Goal: Information Seeking & Learning: Learn about a topic

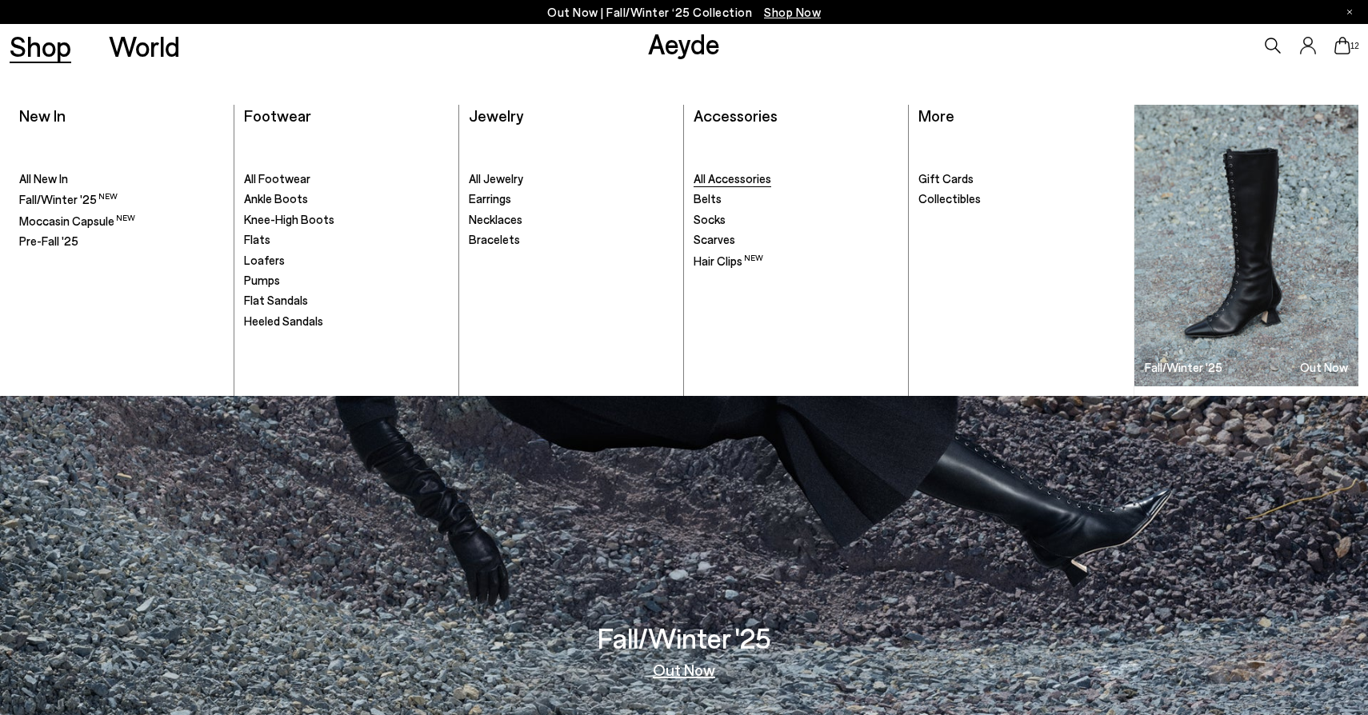
click at [724, 181] on span "All Accessories" at bounding box center [733, 178] width 78 height 14
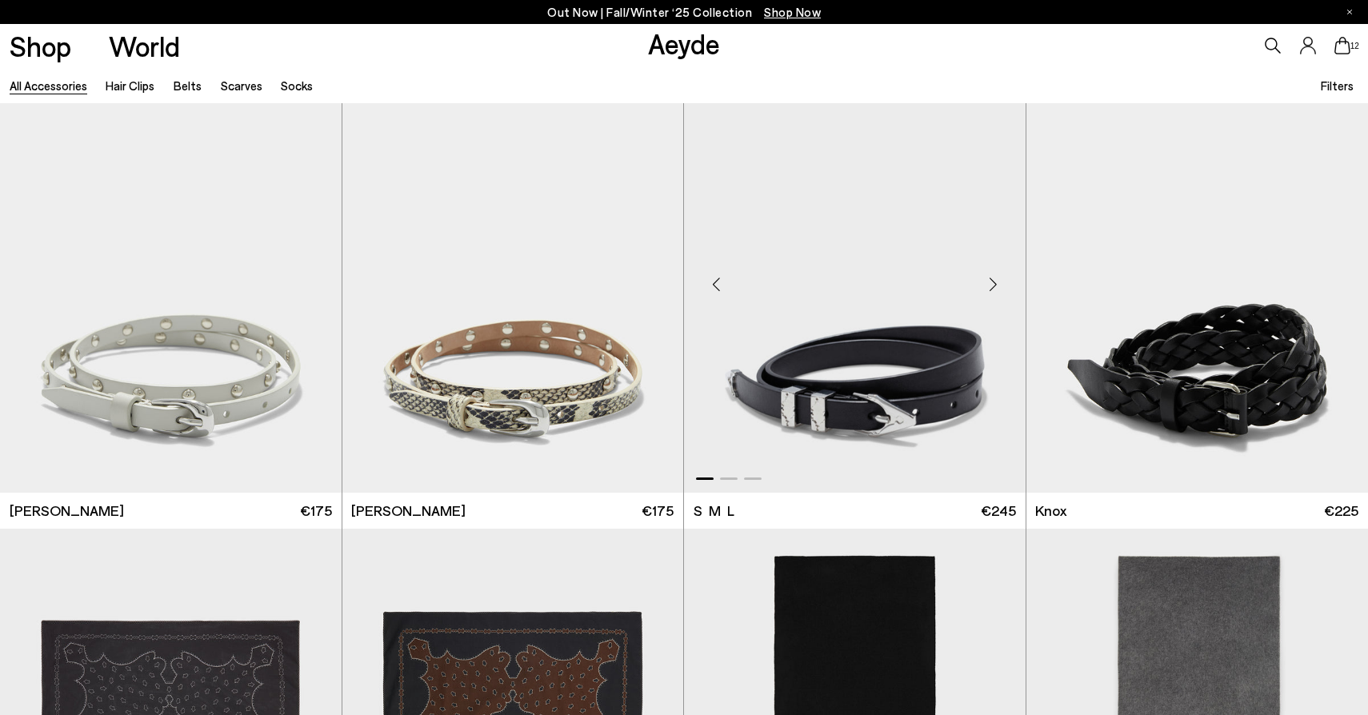
scroll to position [4214, 0]
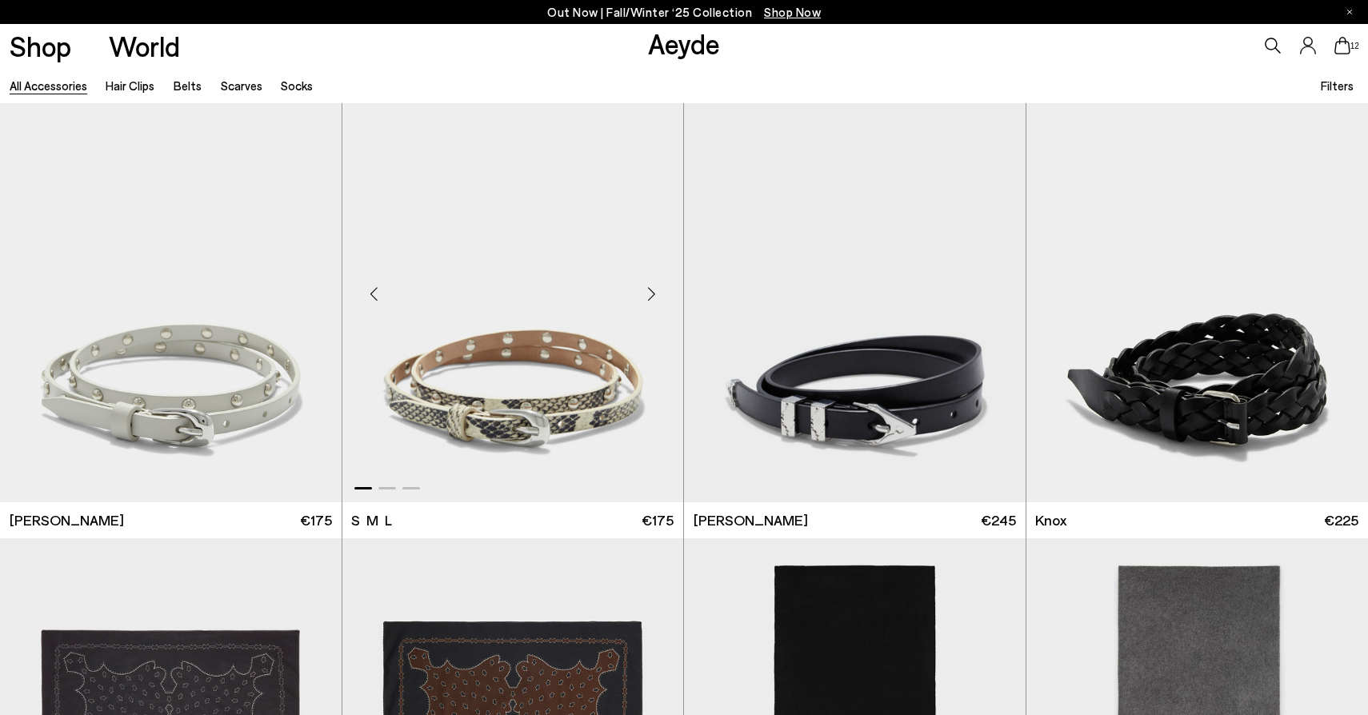
click at [645, 292] on div "Next slide" at bounding box center [651, 294] width 48 height 48
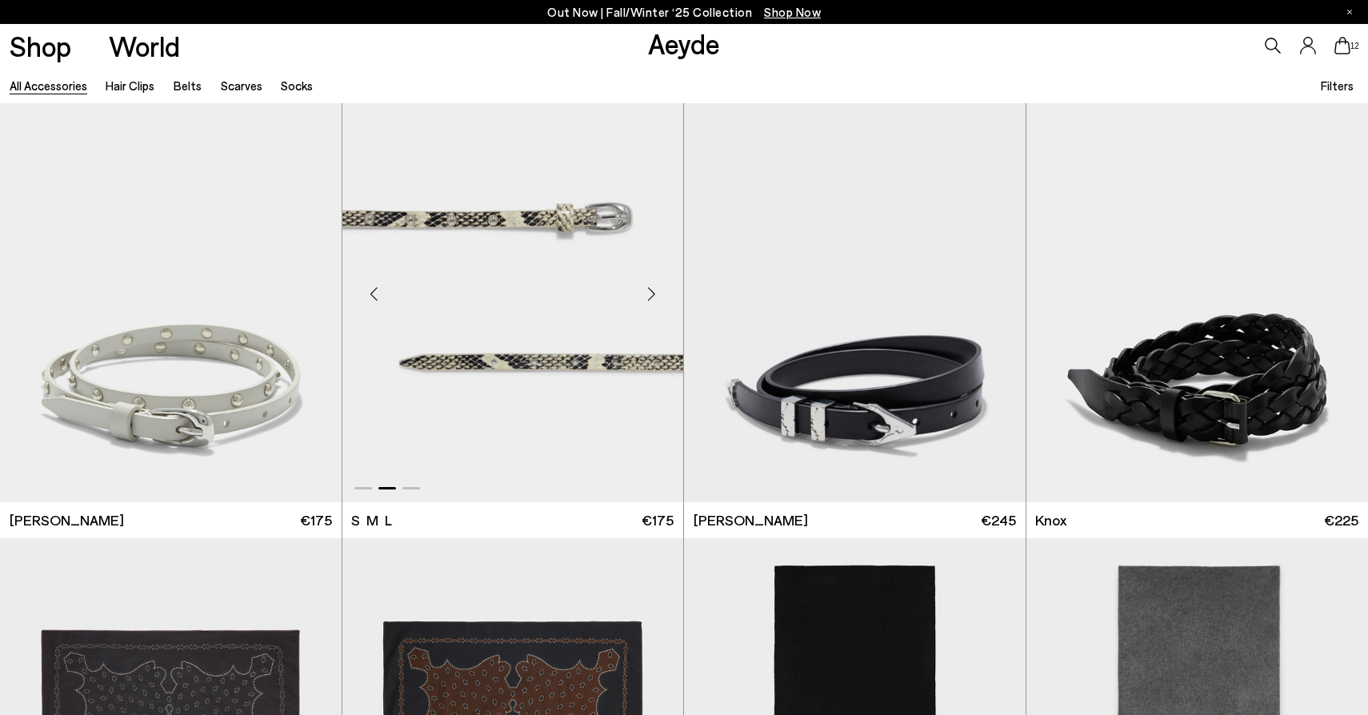
click at [645, 292] on div "Next slide" at bounding box center [651, 294] width 48 height 48
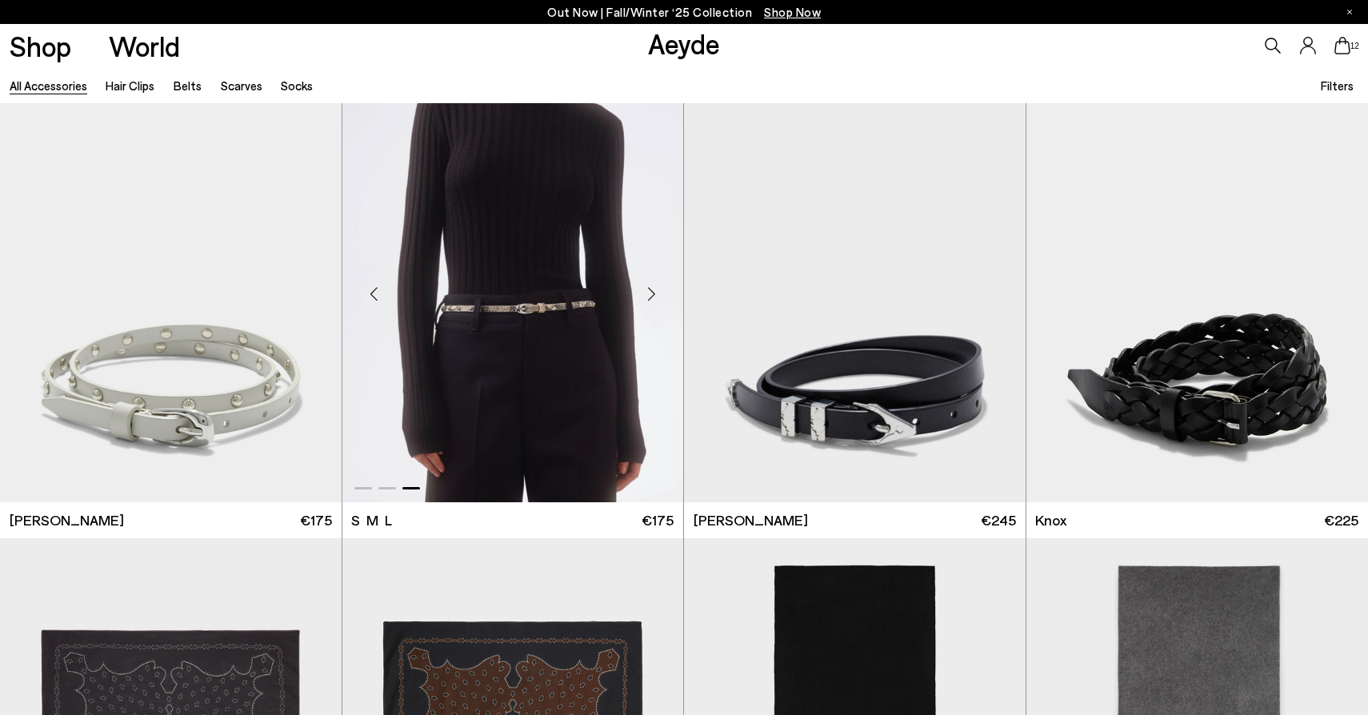
click at [645, 291] on div "Next slide" at bounding box center [651, 294] width 48 height 48
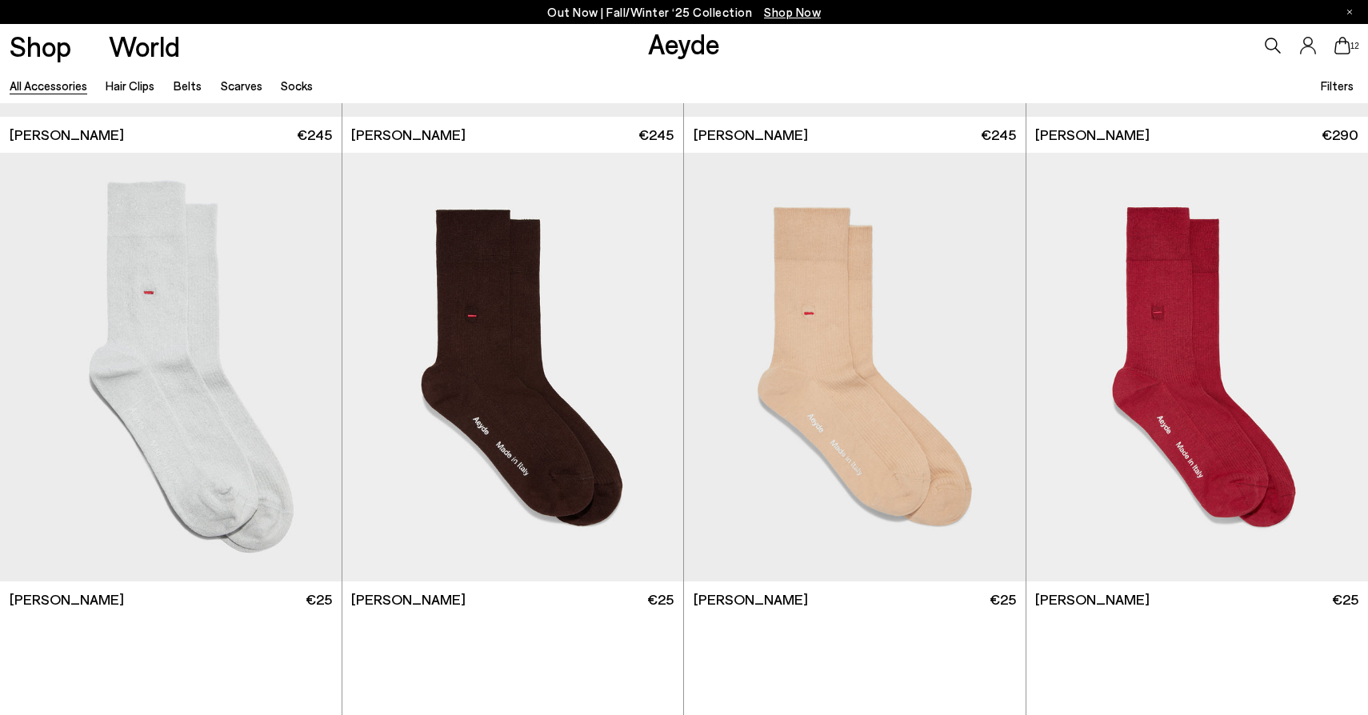
scroll to position [5477, 0]
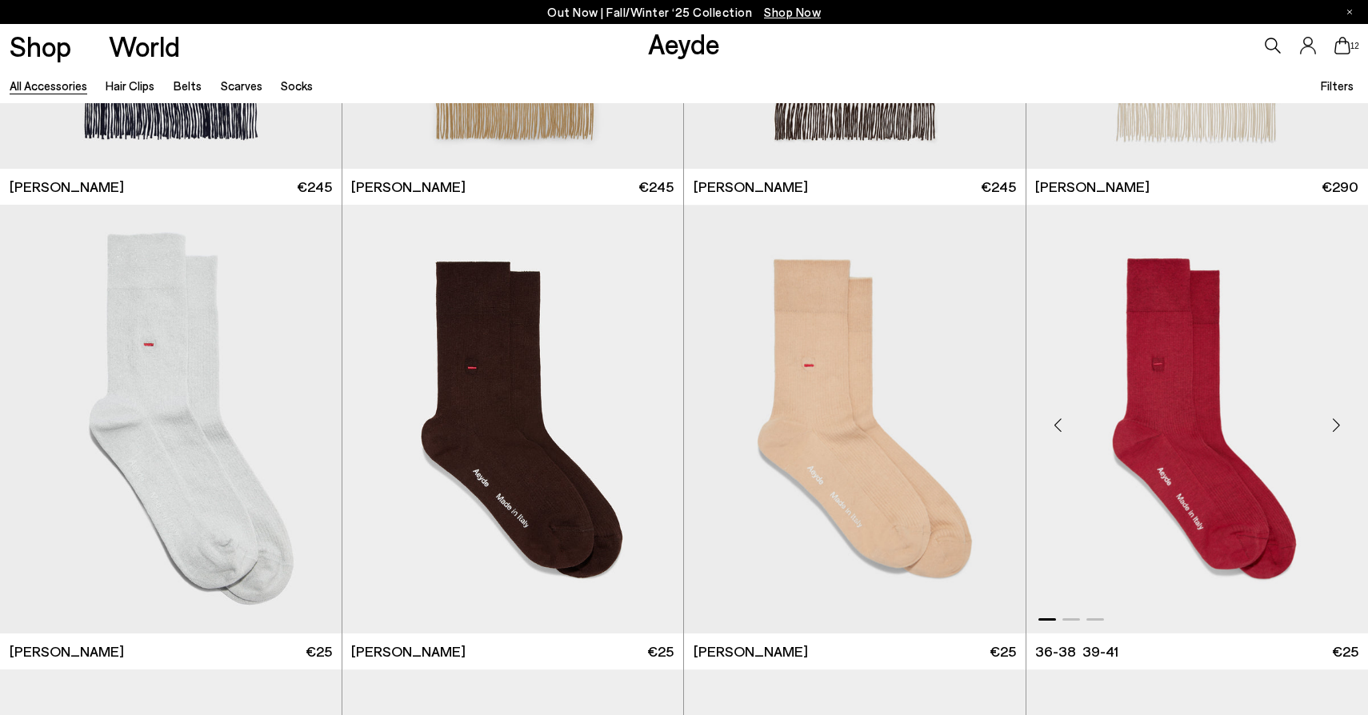
click at [1335, 416] on div "Next slide" at bounding box center [1336, 426] width 48 height 48
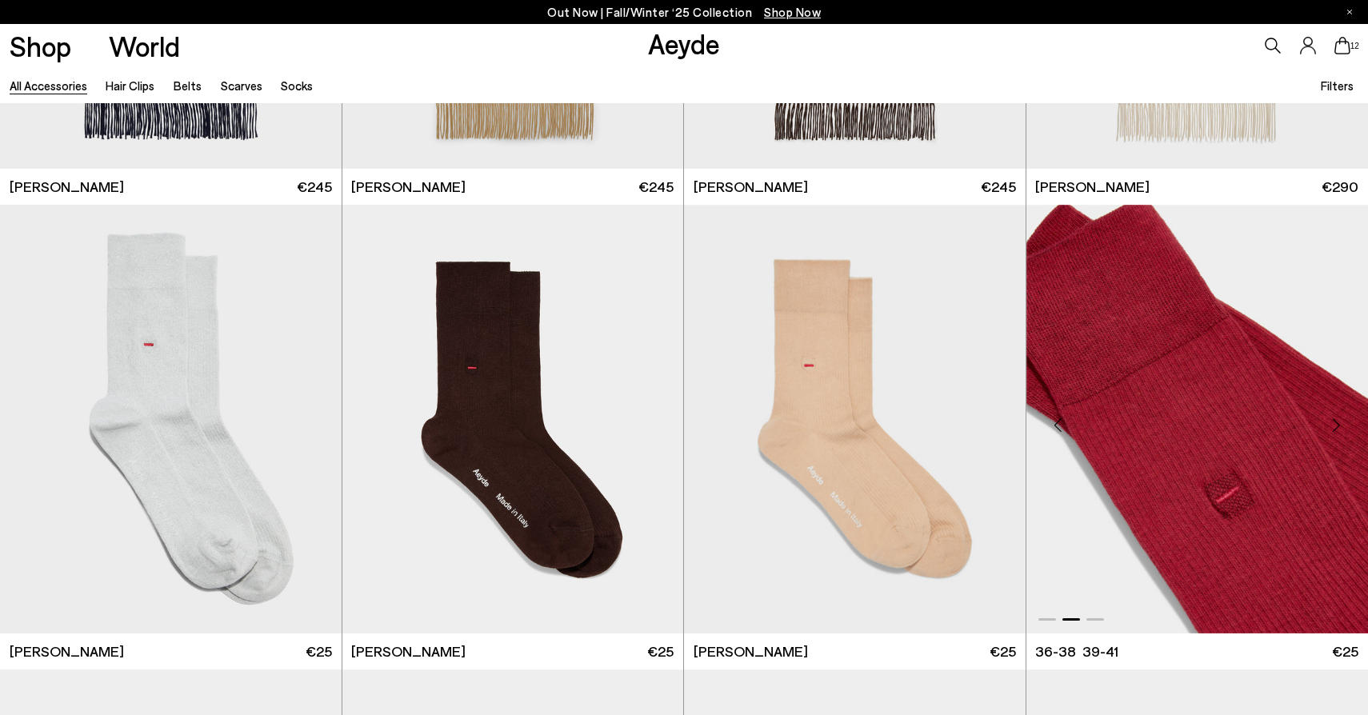
click at [1238, 434] on img "2 / 3" at bounding box center [1198, 419] width 342 height 429
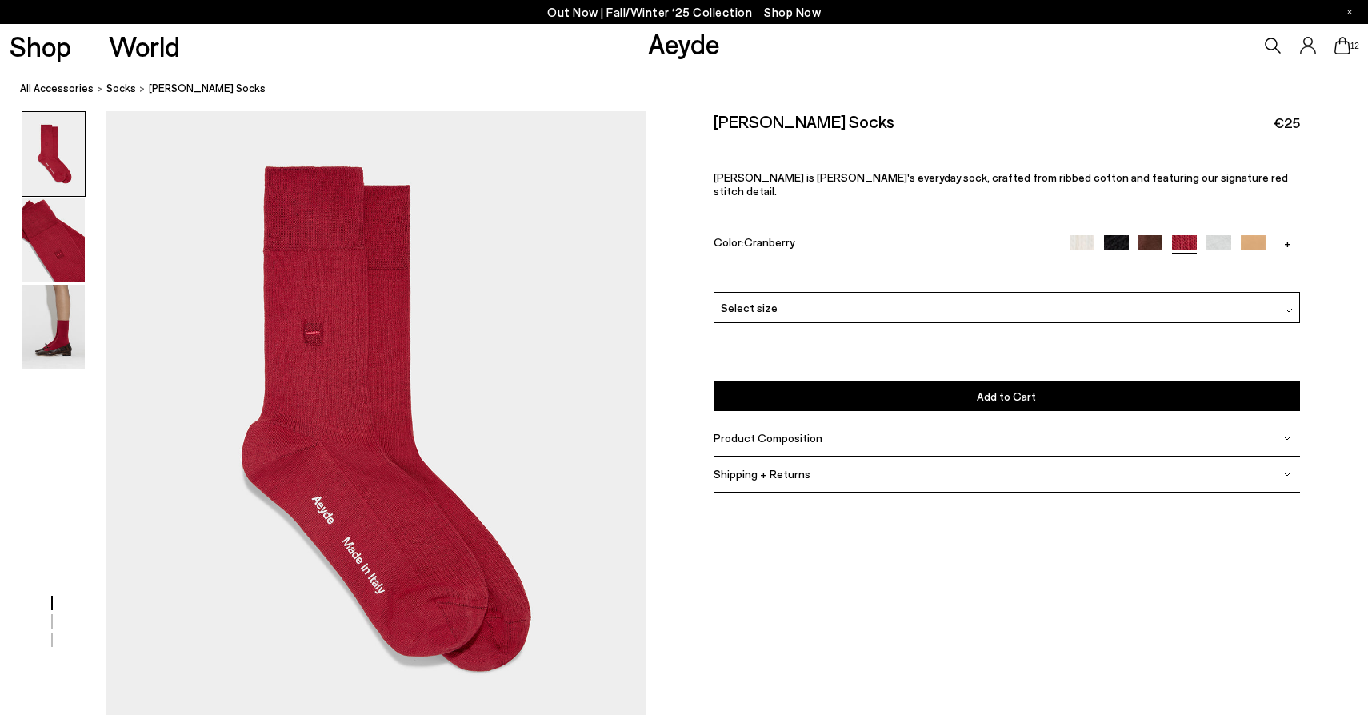
click at [802, 434] on div "Product Composition" at bounding box center [1007, 439] width 586 height 36
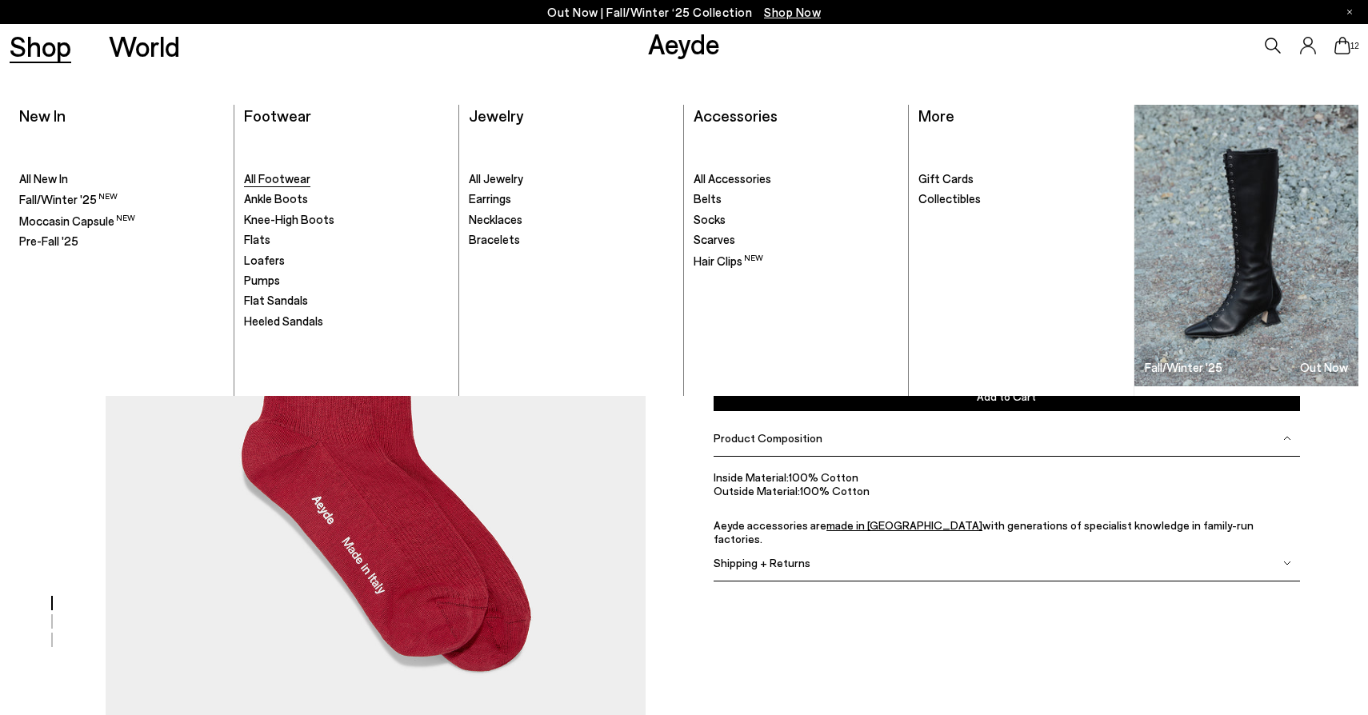
click at [268, 181] on span "All Footwear" at bounding box center [277, 178] width 66 height 14
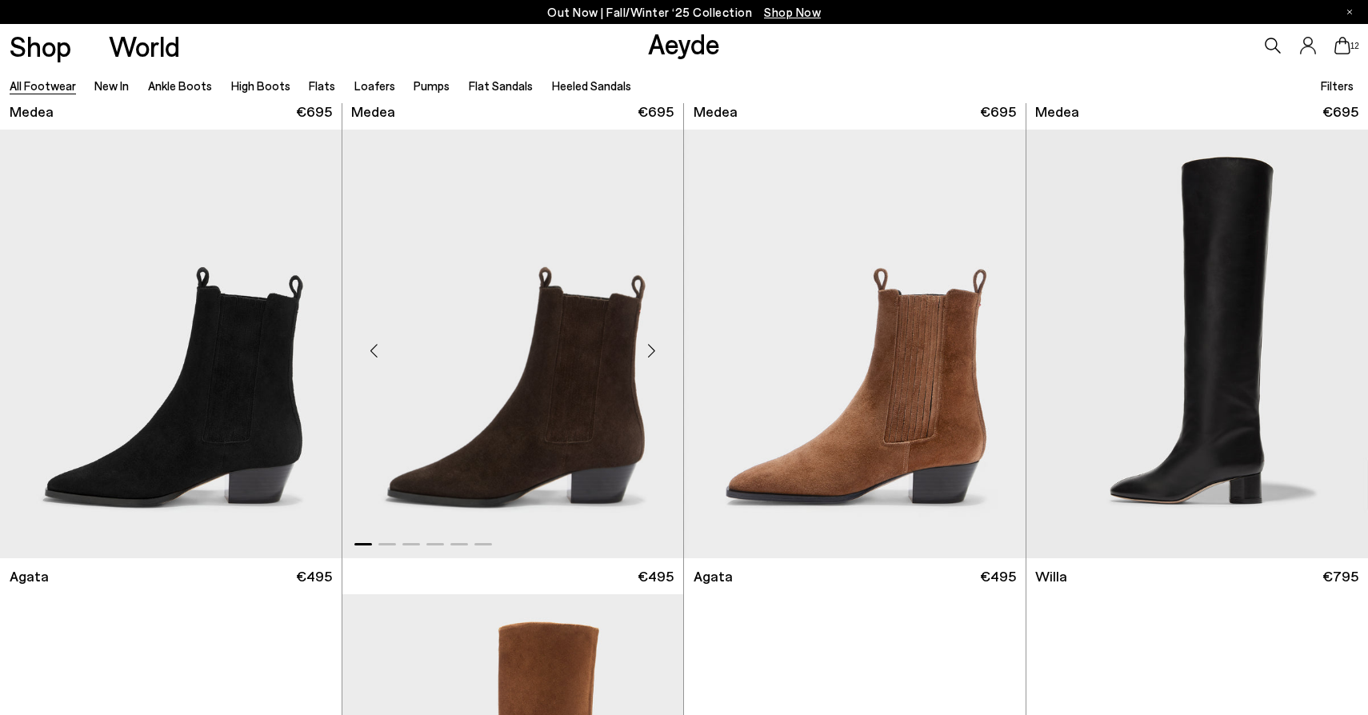
scroll to position [435, 0]
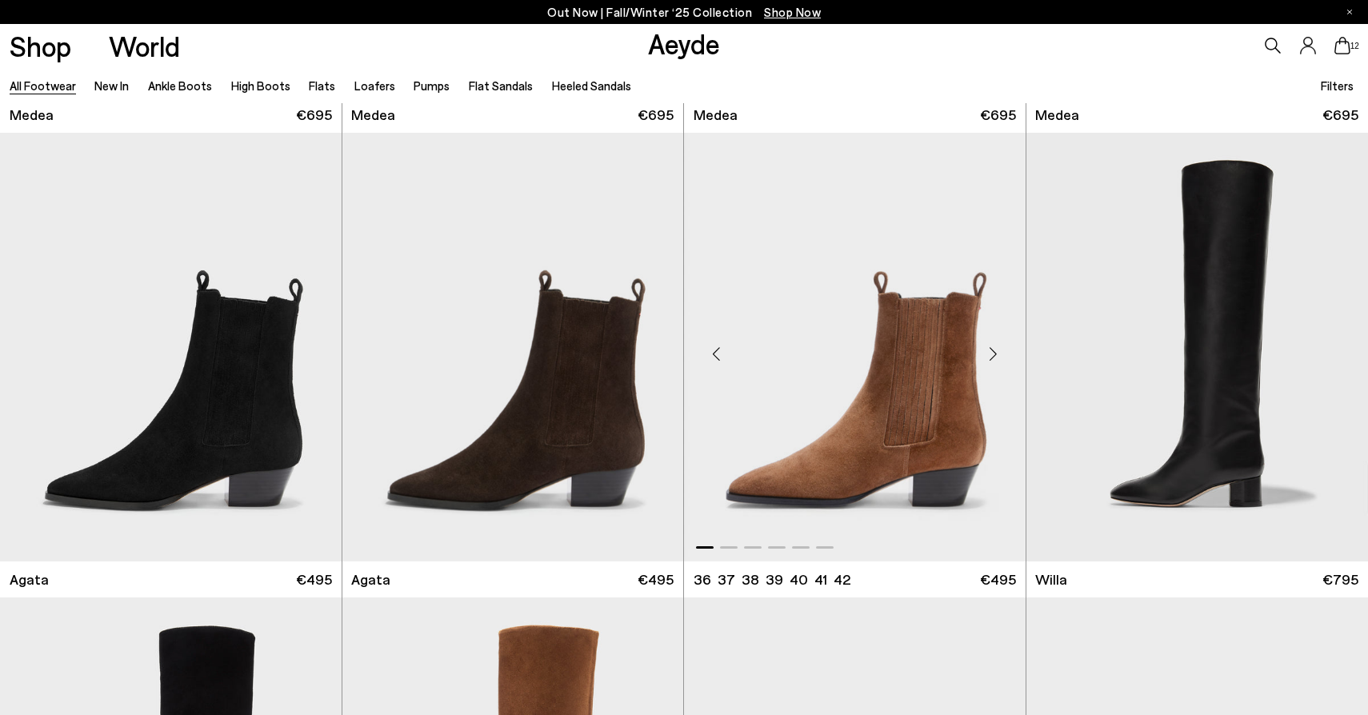
click at [726, 354] on div "Previous slide" at bounding box center [716, 354] width 48 height 48
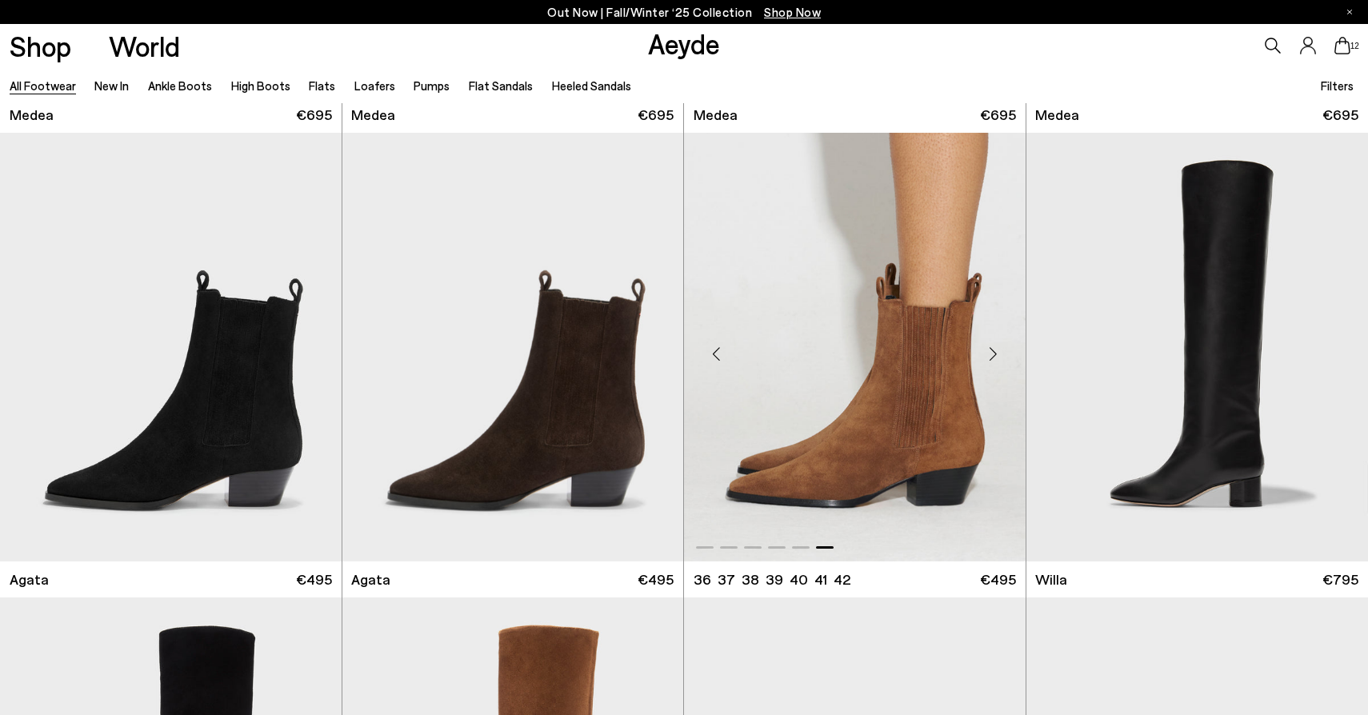
click at [726, 354] on div "Previous slide" at bounding box center [716, 354] width 48 height 48
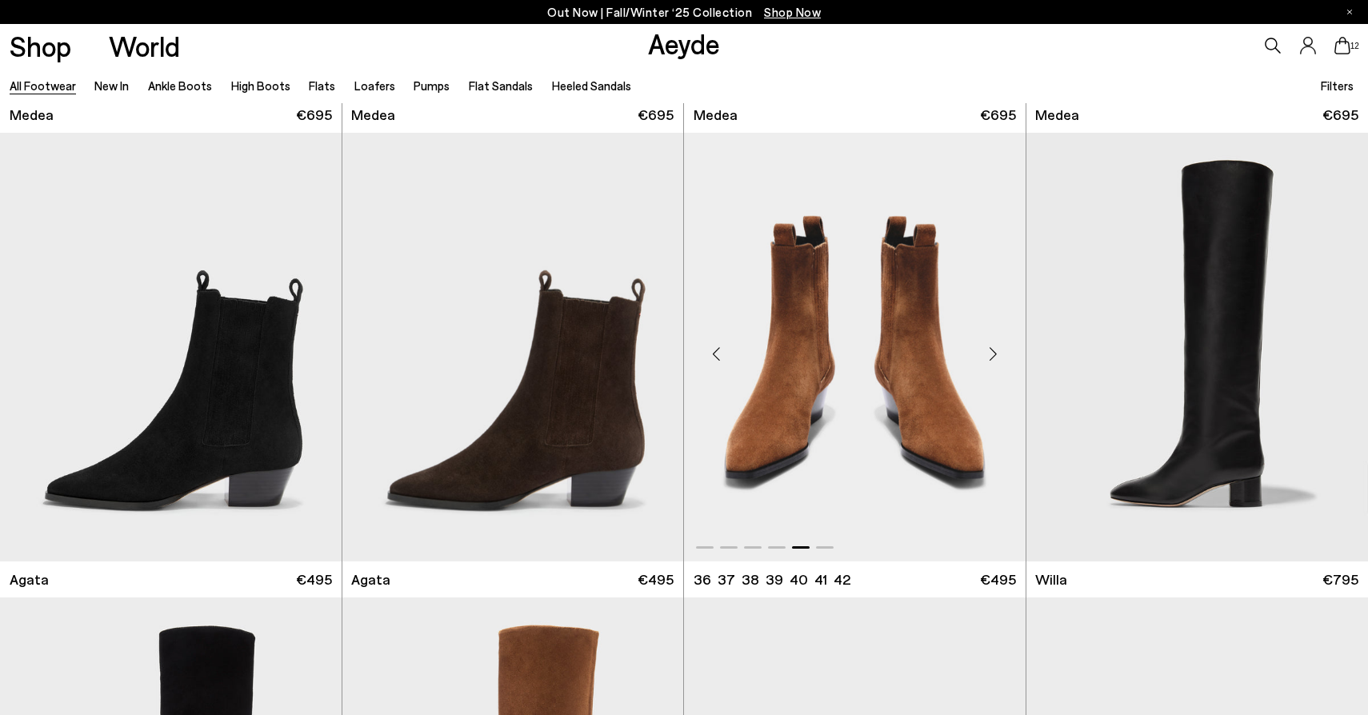
click at [726, 354] on div "Previous slide" at bounding box center [716, 354] width 48 height 48
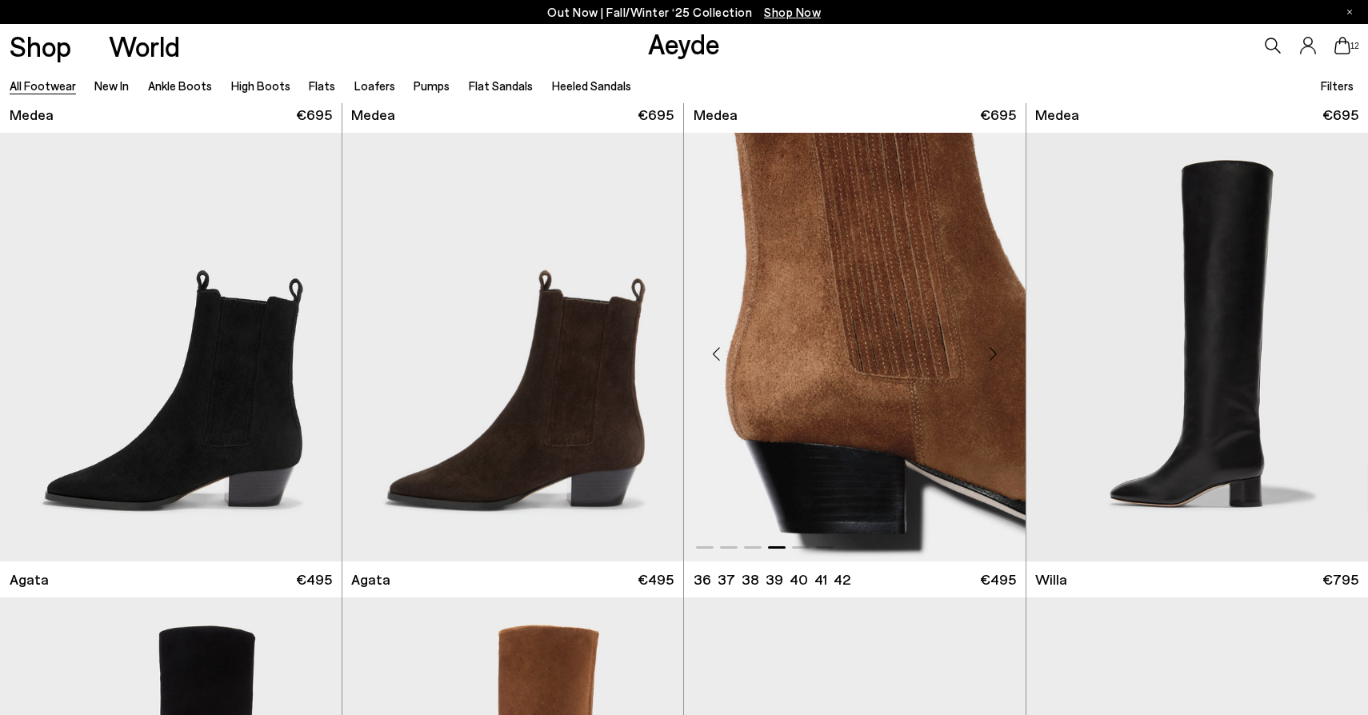
click at [726, 354] on div "Previous slide" at bounding box center [716, 354] width 48 height 48
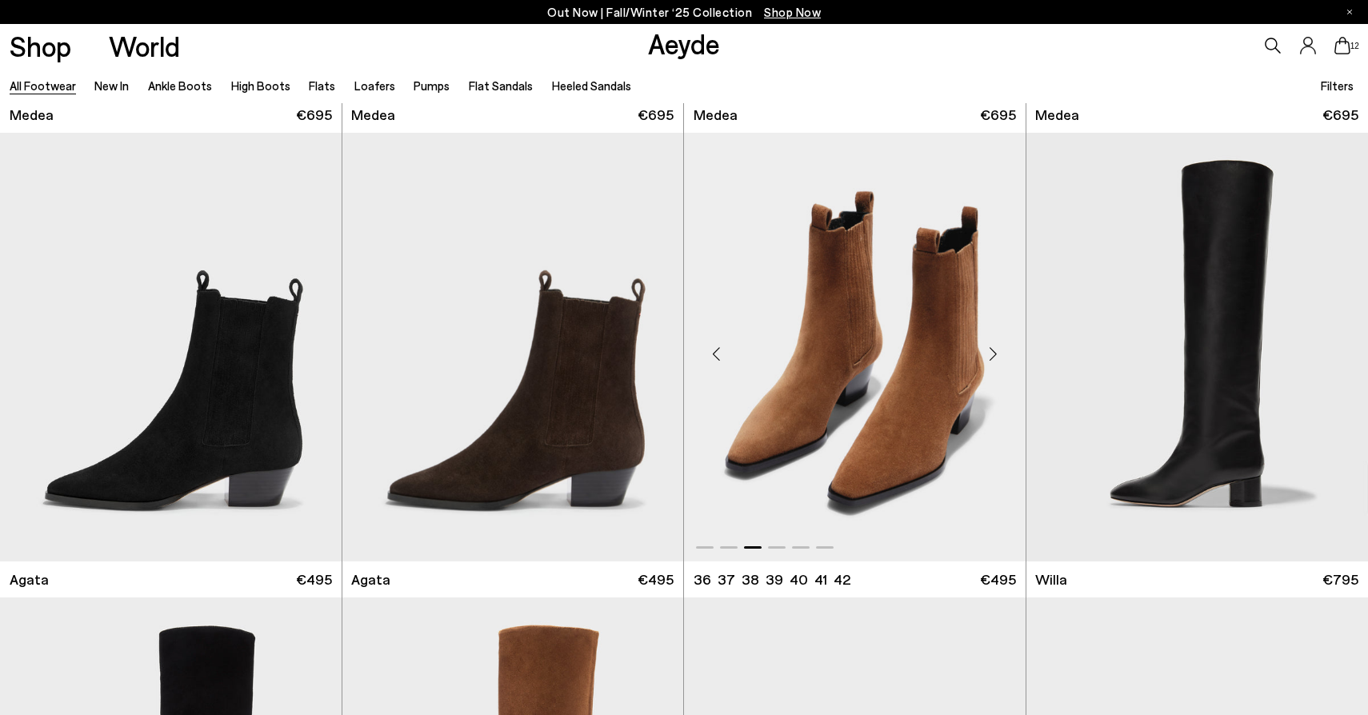
click at [726, 354] on div "Previous slide" at bounding box center [716, 354] width 48 height 48
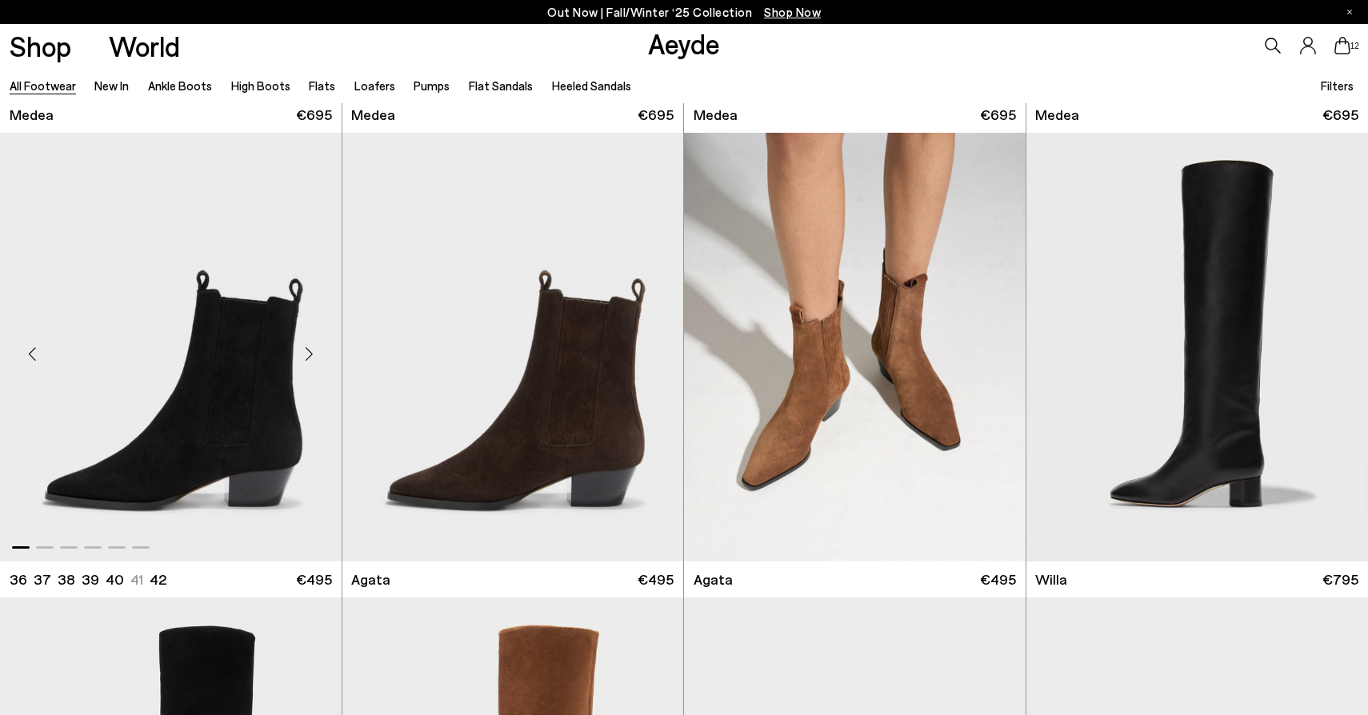
click at [36, 344] on div "Previous slide" at bounding box center [32, 354] width 48 height 48
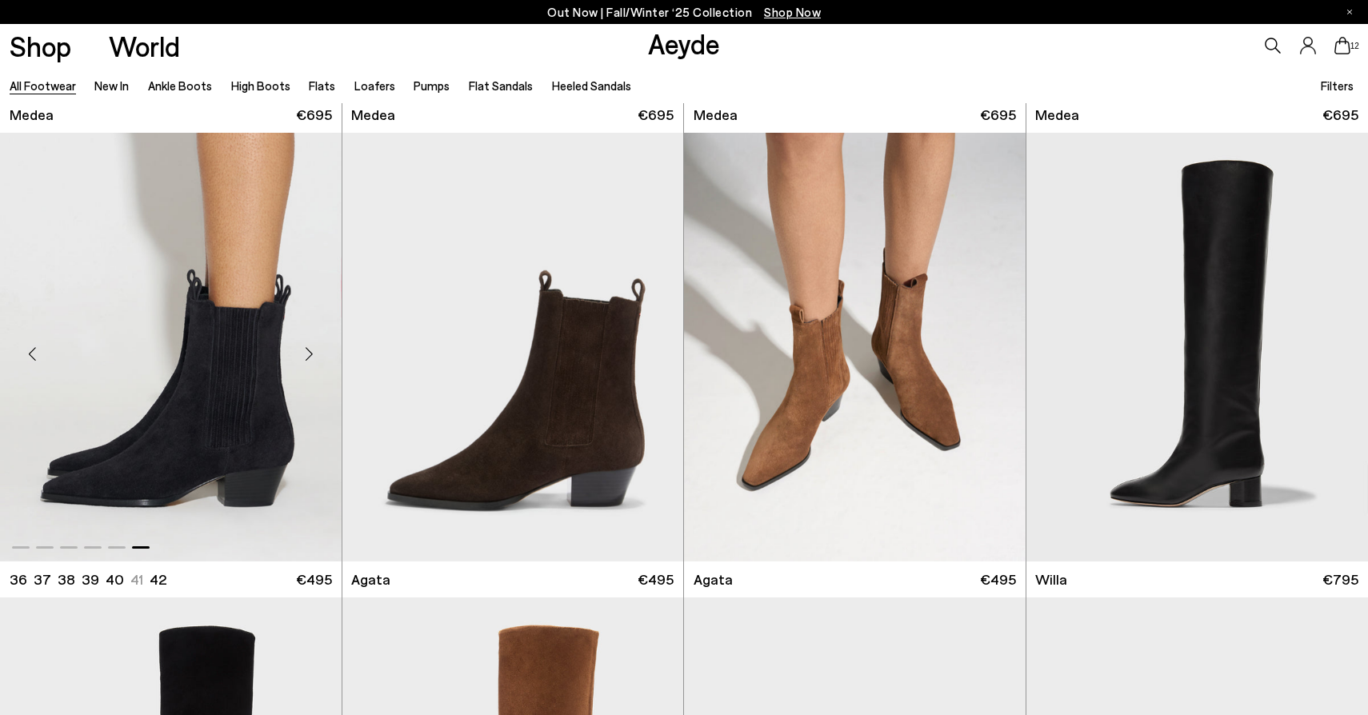
click at [36, 344] on div "Previous slide" at bounding box center [32, 354] width 48 height 48
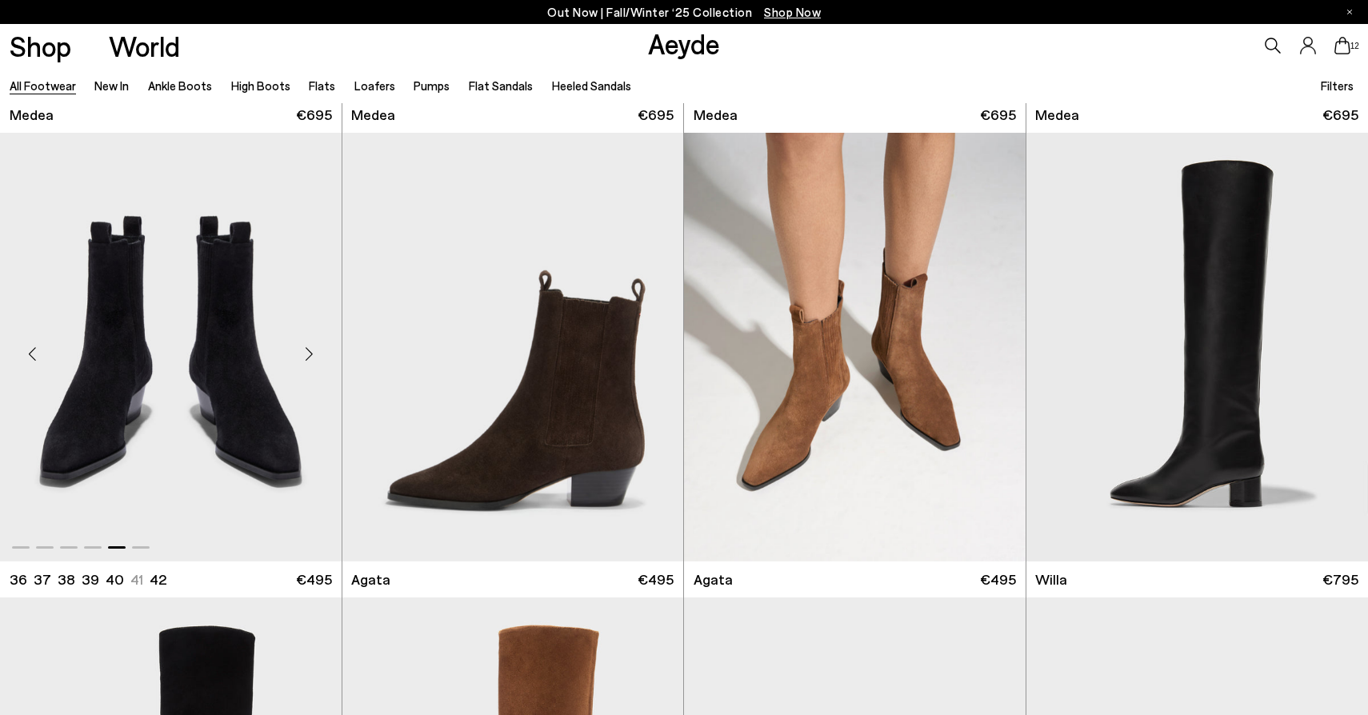
click at [36, 344] on div "Previous slide" at bounding box center [32, 354] width 48 height 48
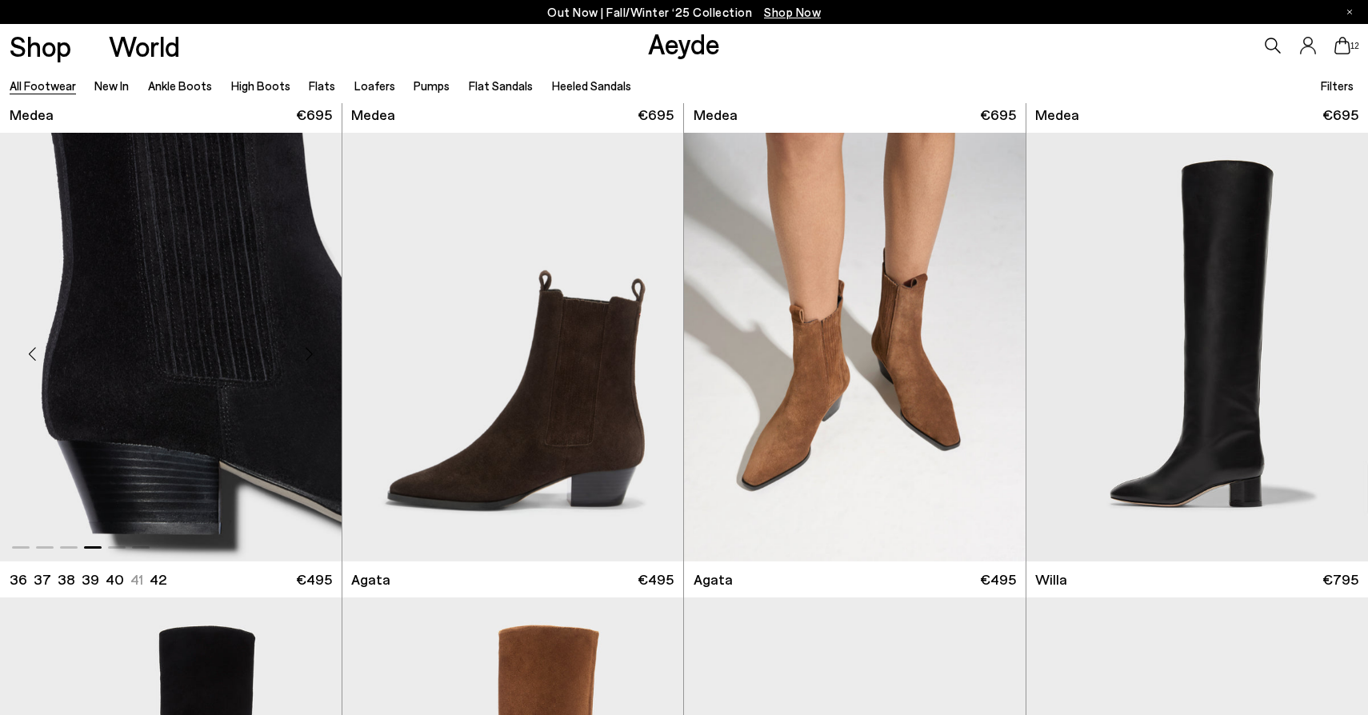
click at [36, 344] on div "Previous slide" at bounding box center [32, 354] width 48 height 48
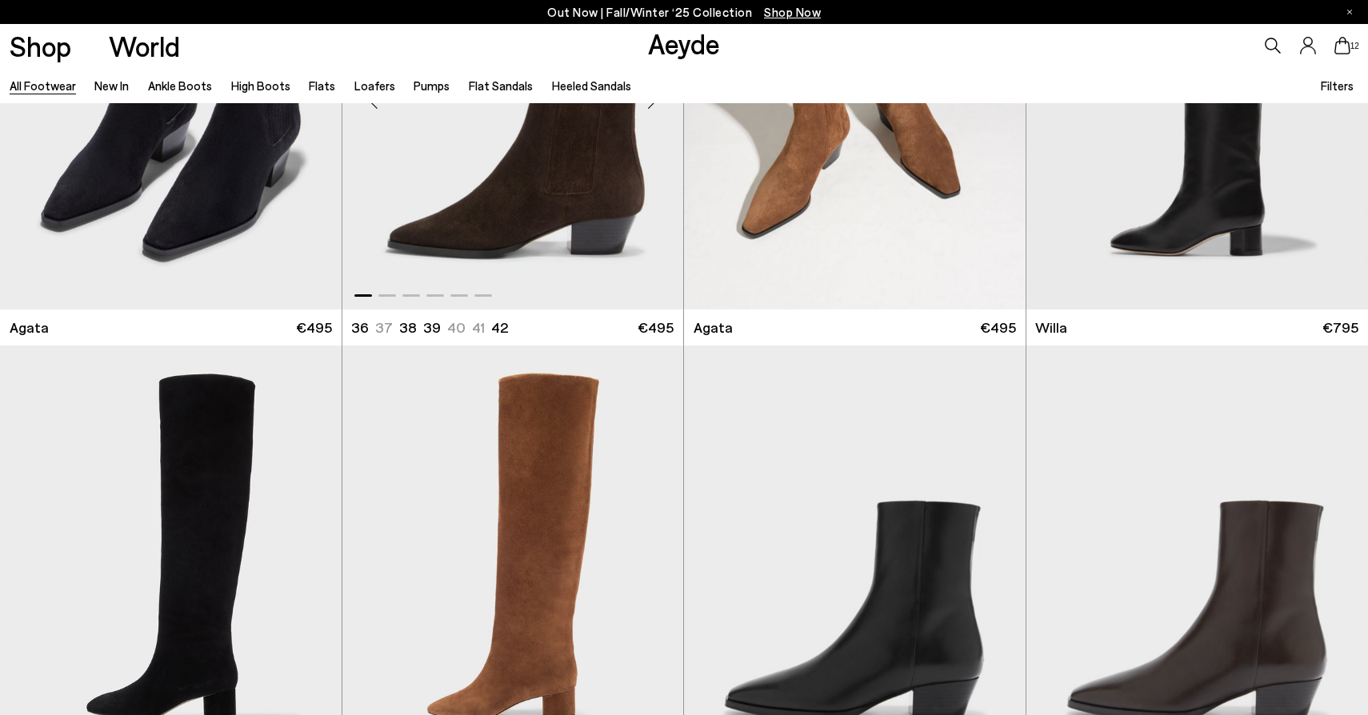
scroll to position [702, 0]
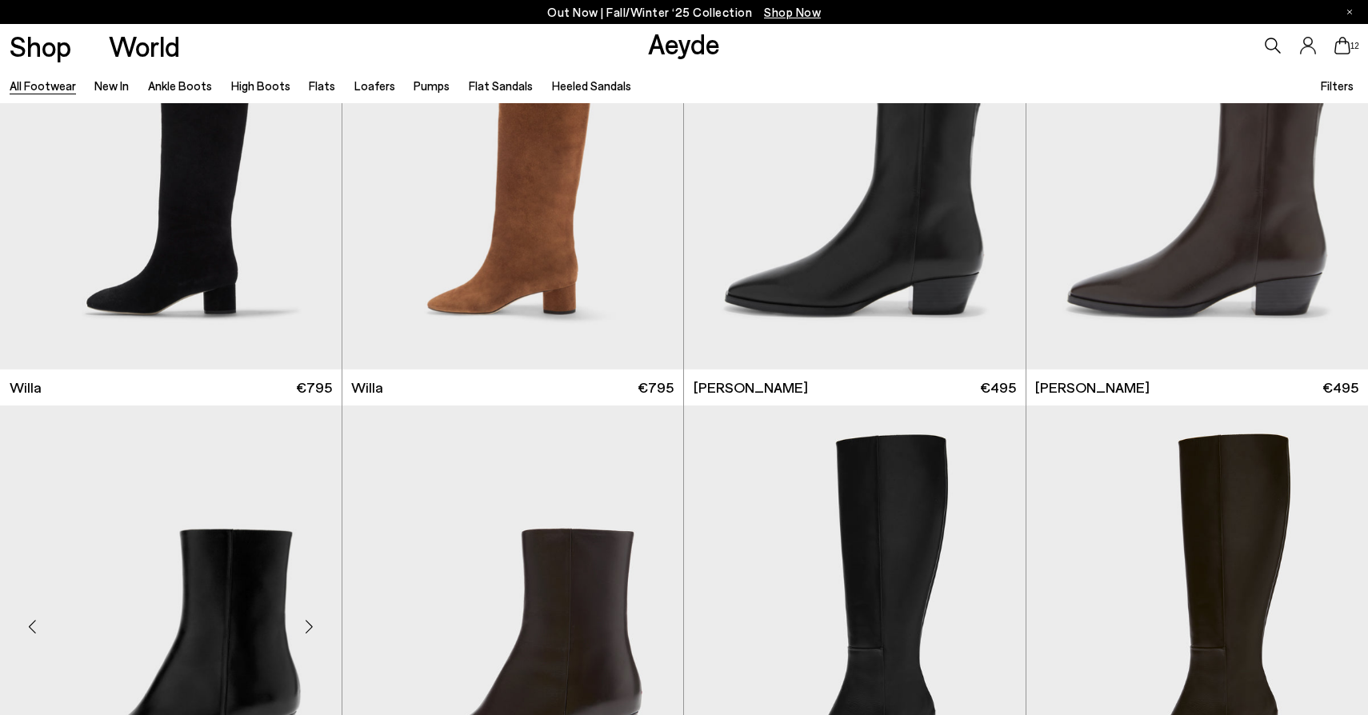
scroll to position [882, 0]
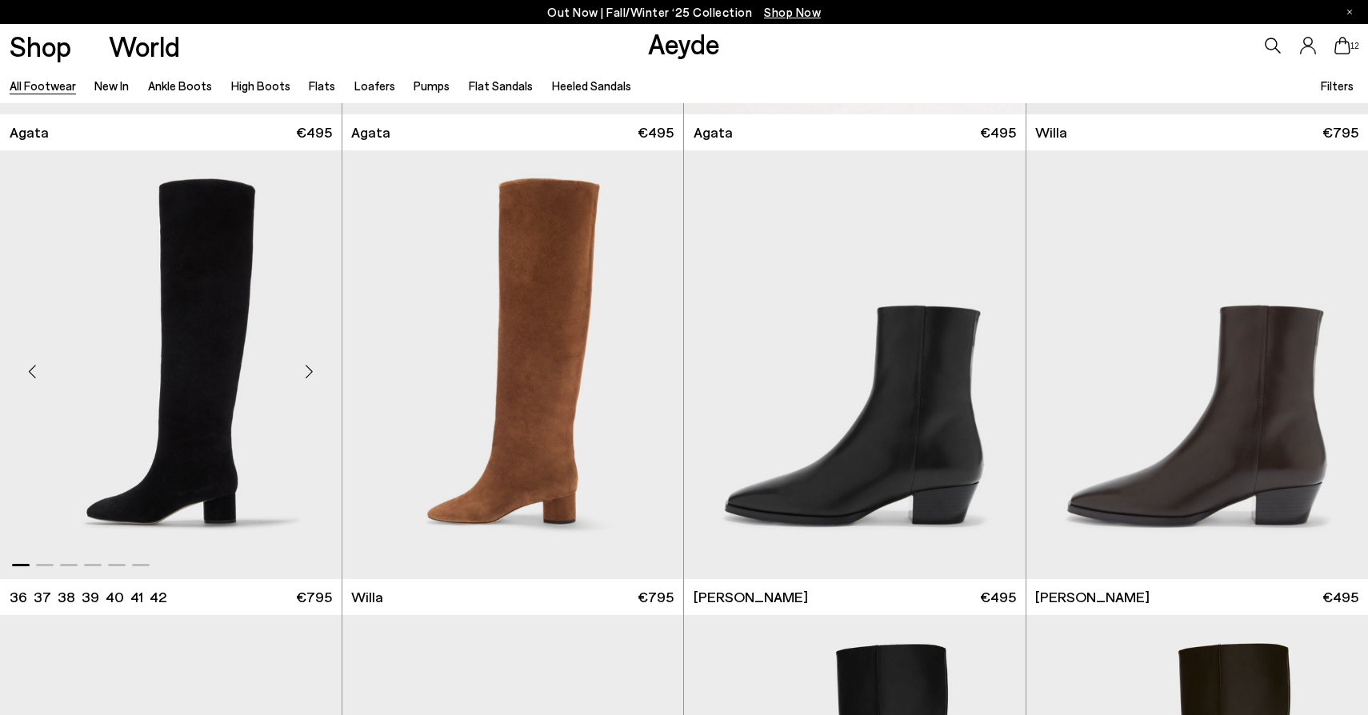
click at [37, 374] on div "Previous slide" at bounding box center [32, 371] width 48 height 48
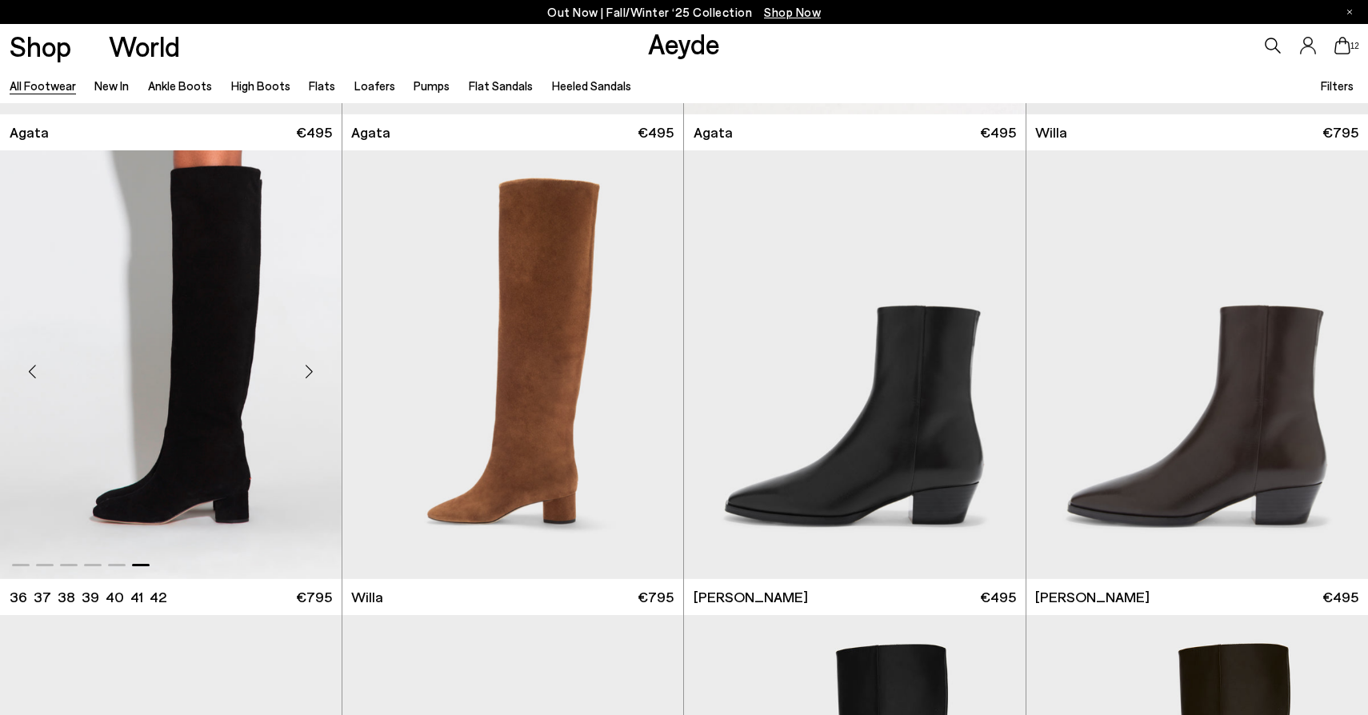
click at [37, 374] on div "Previous slide" at bounding box center [32, 371] width 48 height 48
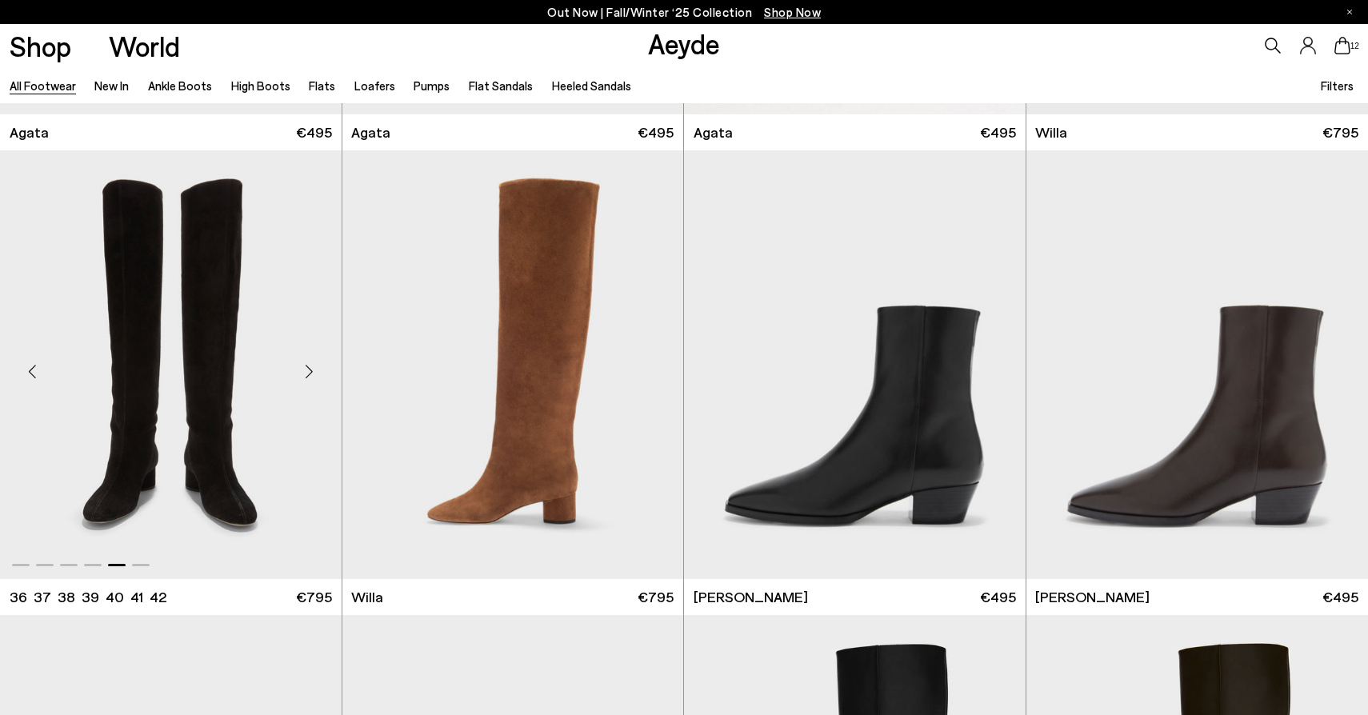
click at [225, 406] on img "5 / 6" at bounding box center [171, 364] width 342 height 429
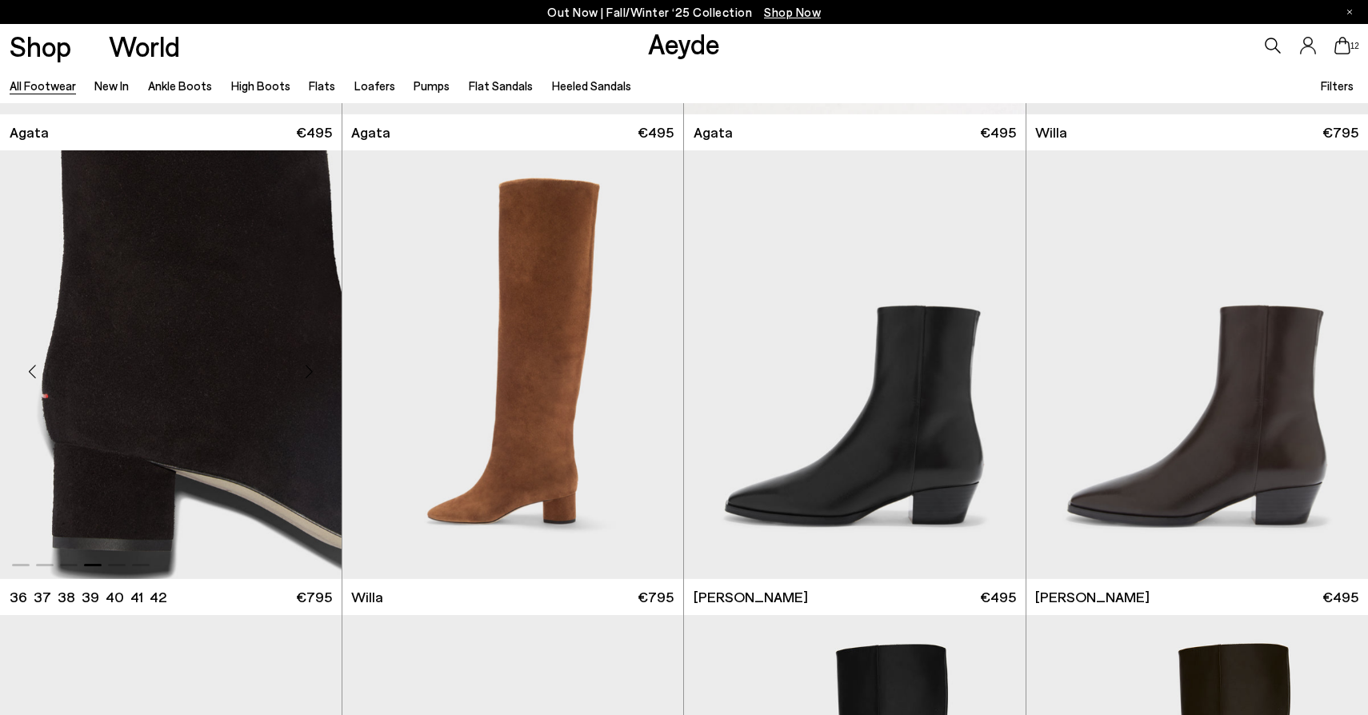
click at [246, 412] on img "4 / 6" at bounding box center [171, 364] width 342 height 429
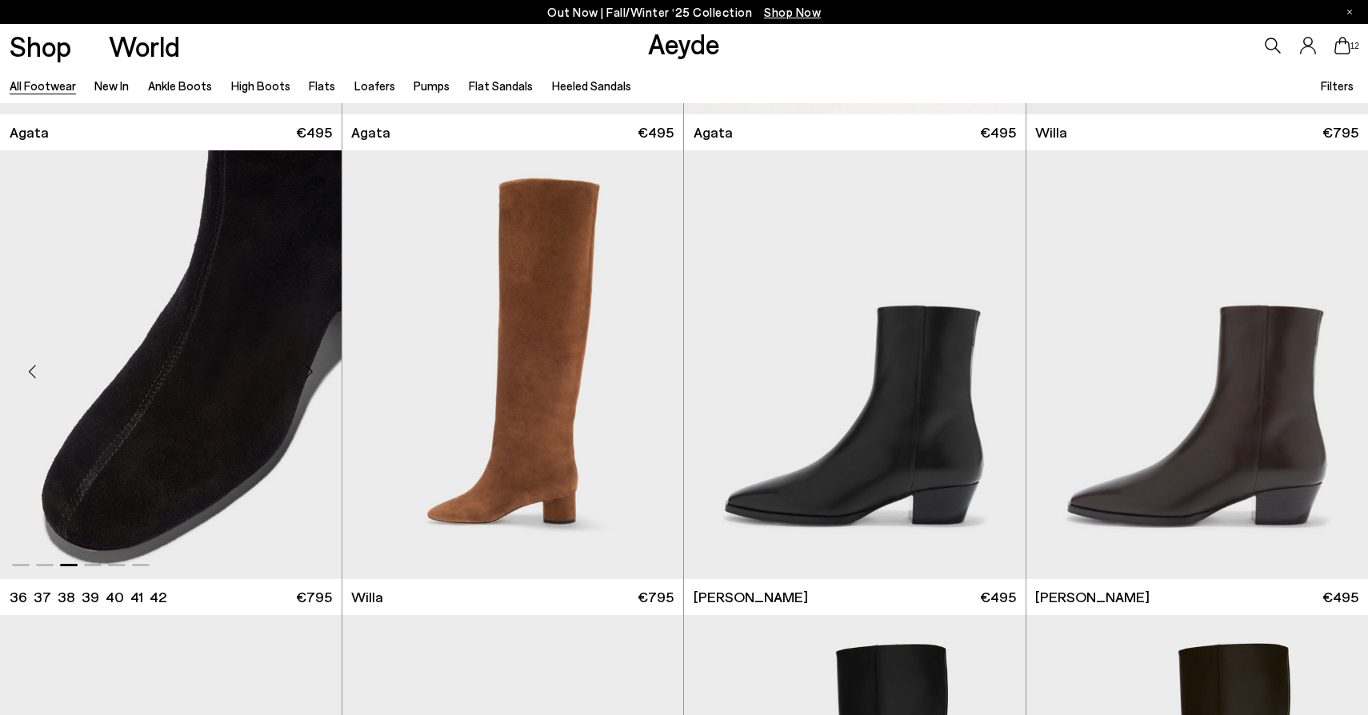
click at [208, 474] on img "3 / 6" at bounding box center [171, 364] width 342 height 429
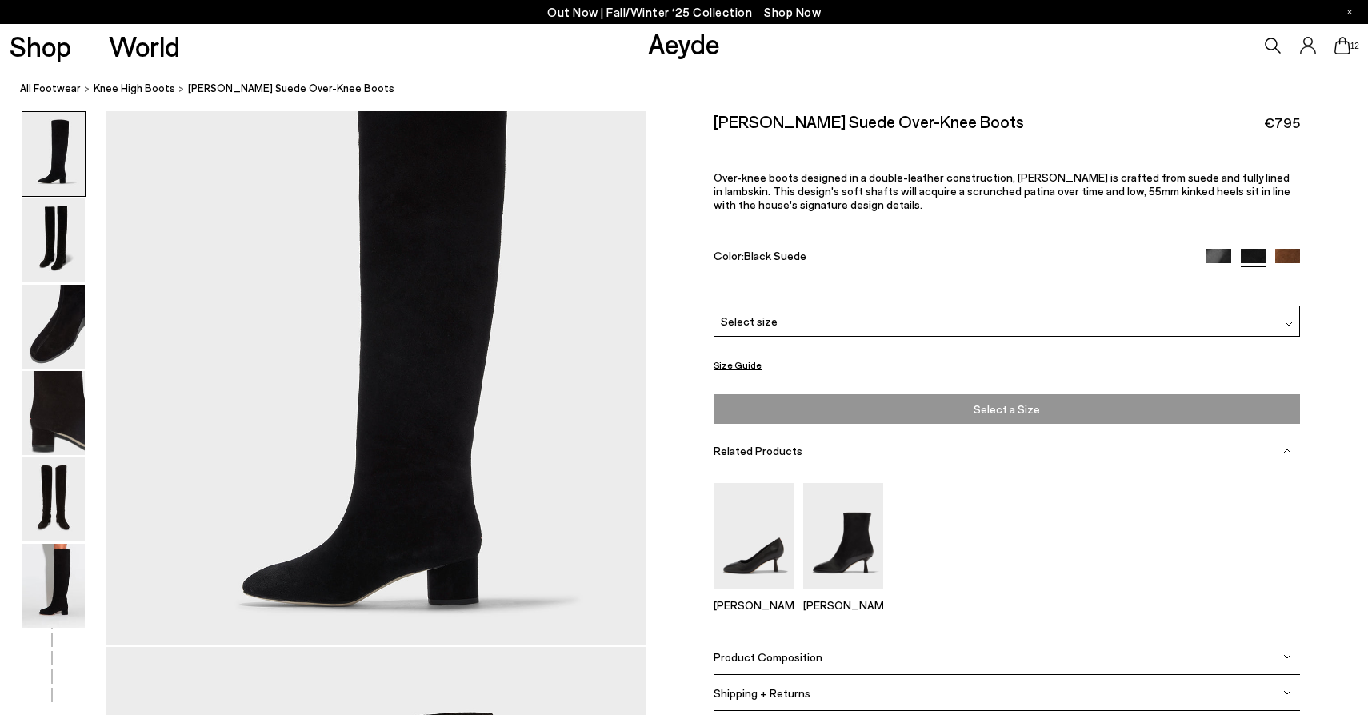
scroll to position [192, 0]
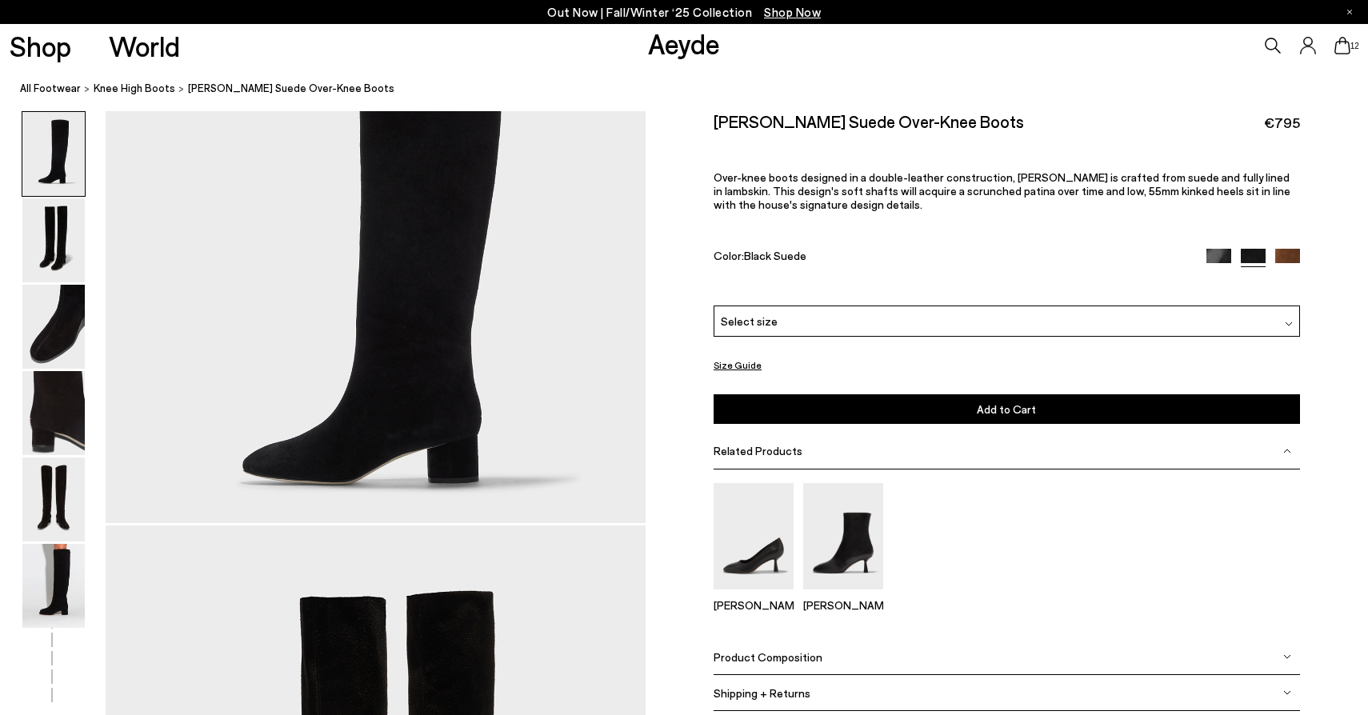
click at [791, 656] on span "Product Composition" at bounding box center [768, 657] width 109 height 14
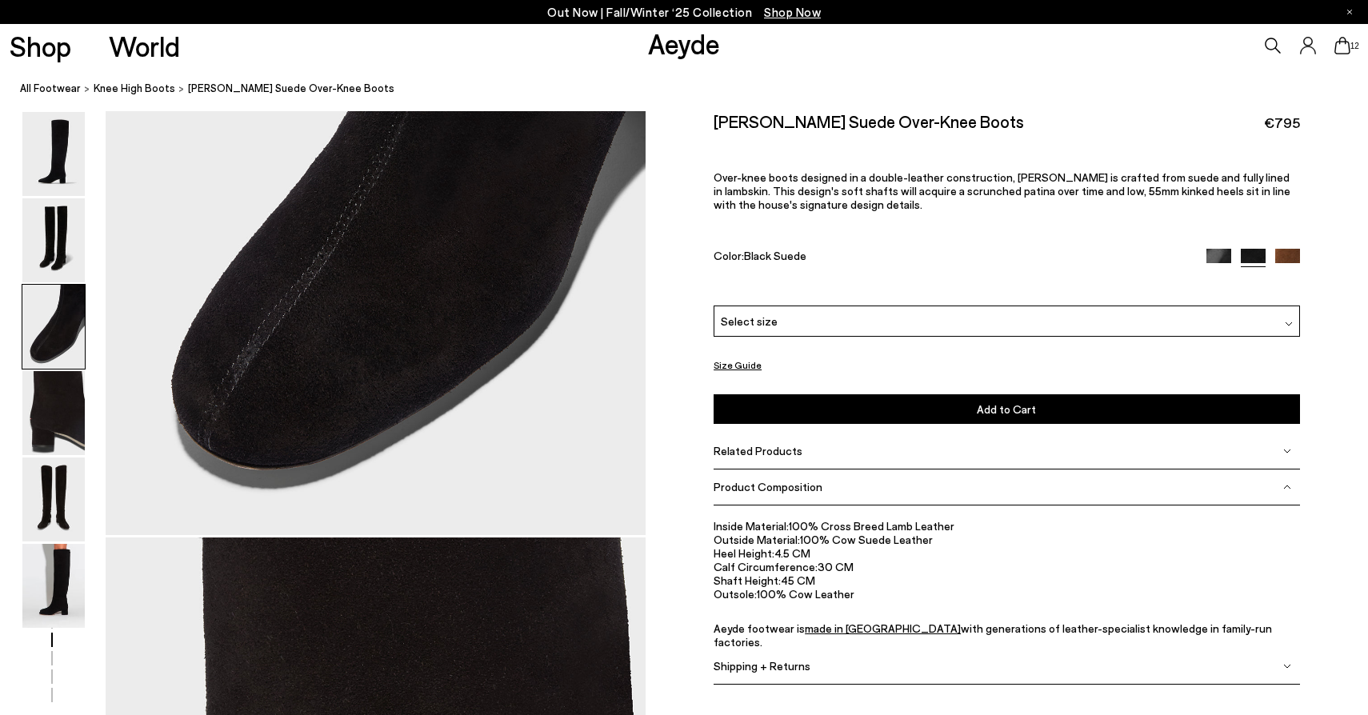
scroll to position [1632, 0]
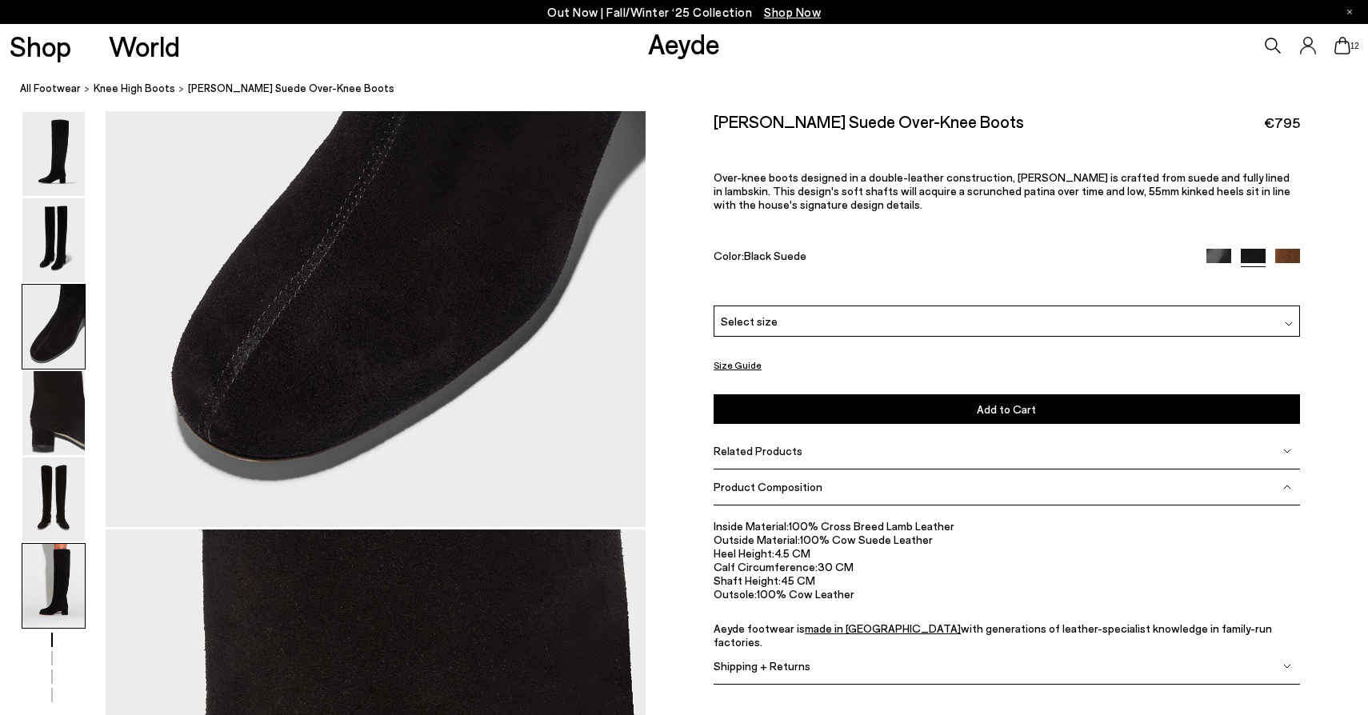
click at [54, 586] on img at bounding box center [53, 586] width 62 height 84
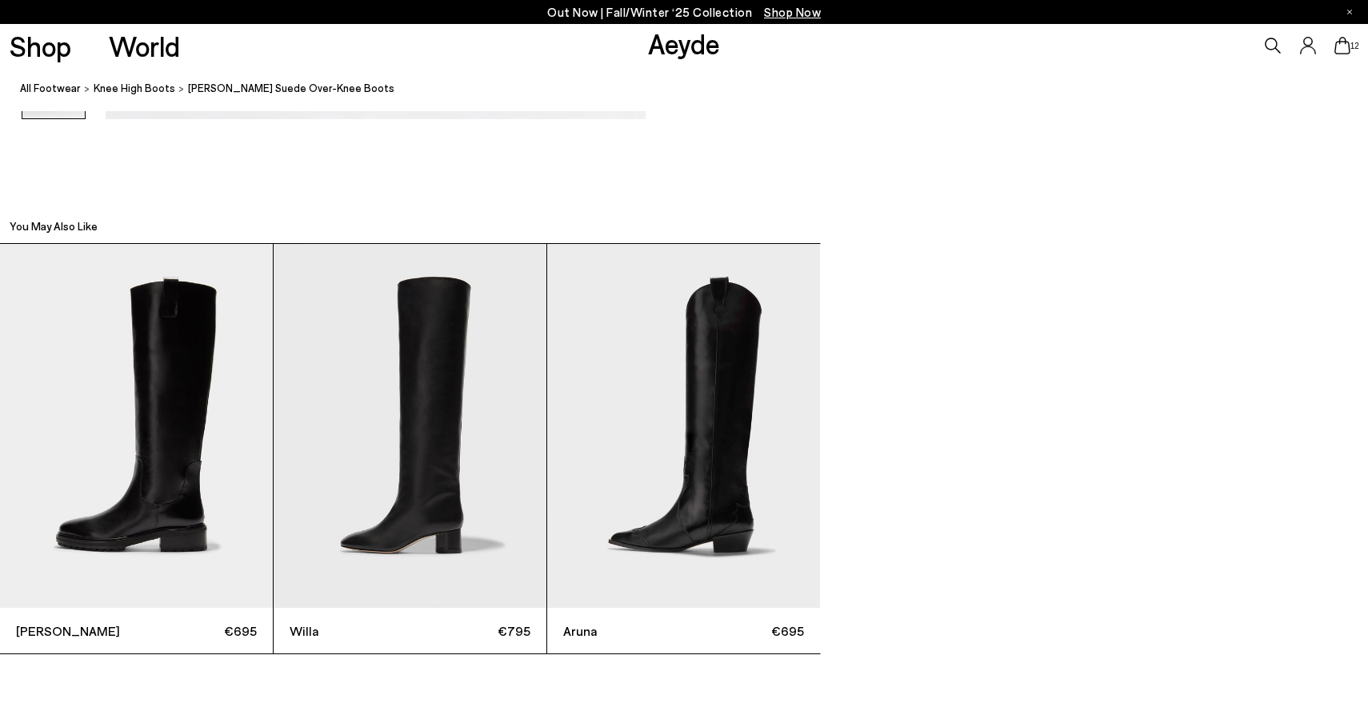
scroll to position [4212, 0]
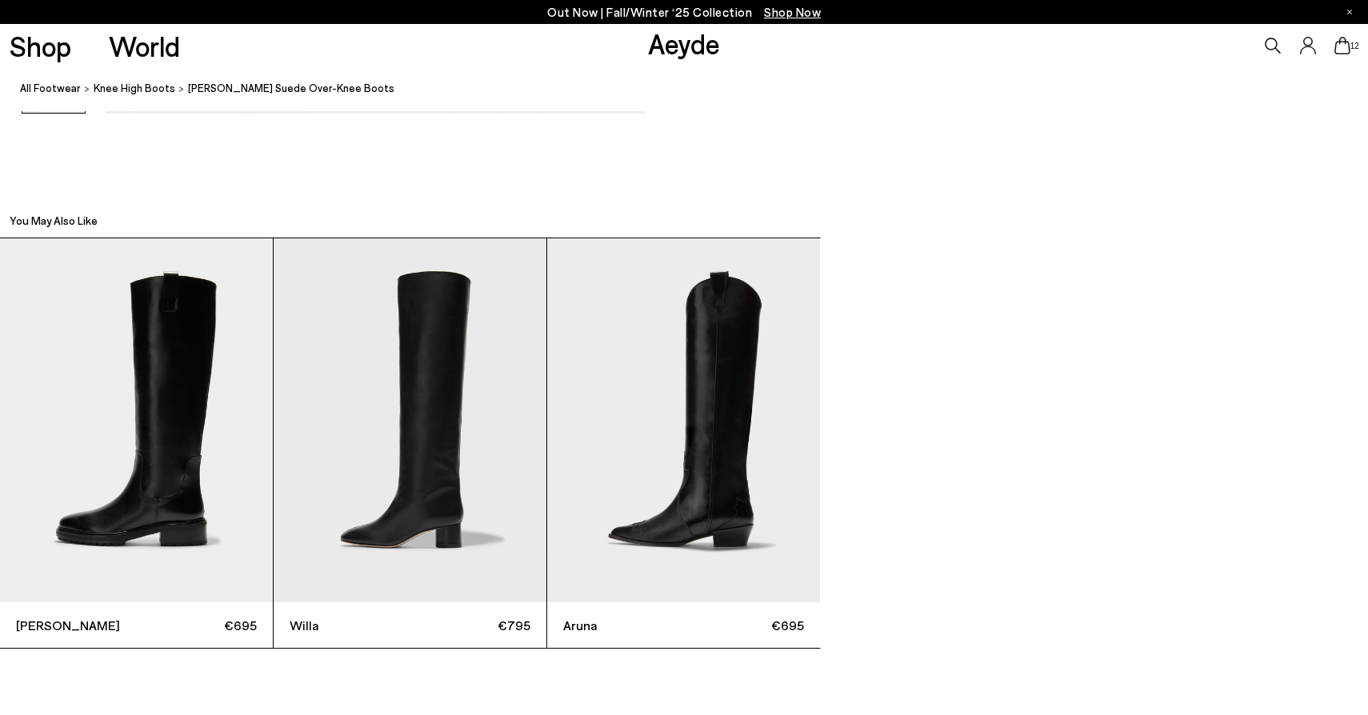
click at [458, 415] on img "2 / 3" at bounding box center [410, 420] width 273 height 364
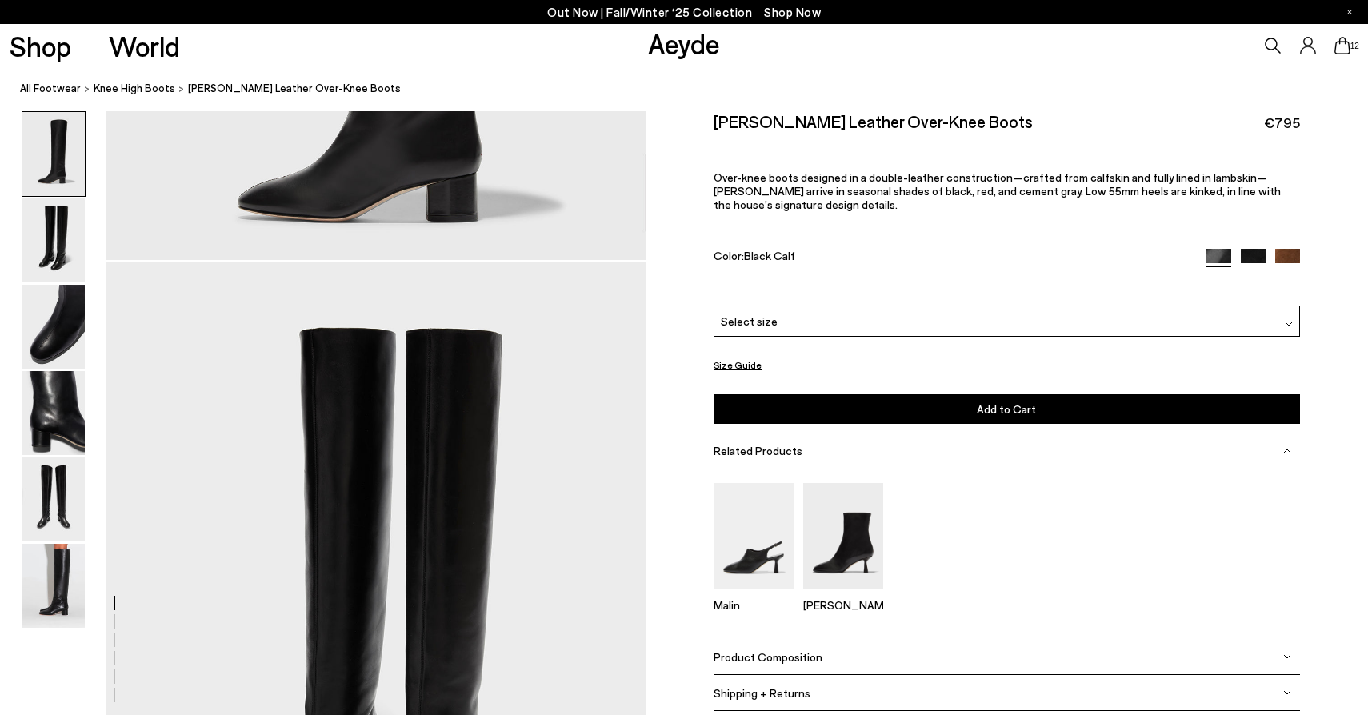
scroll to position [486, 0]
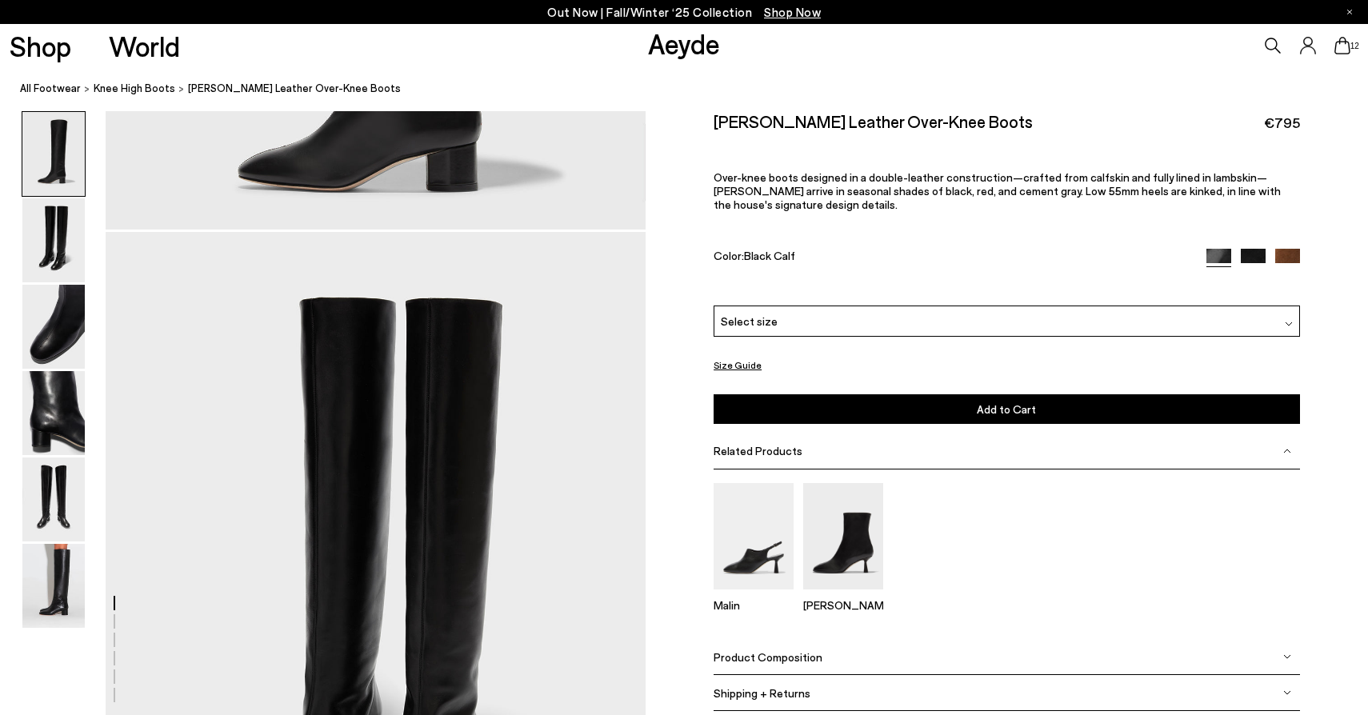
click at [788, 650] on span "Product Composition" at bounding box center [768, 657] width 109 height 14
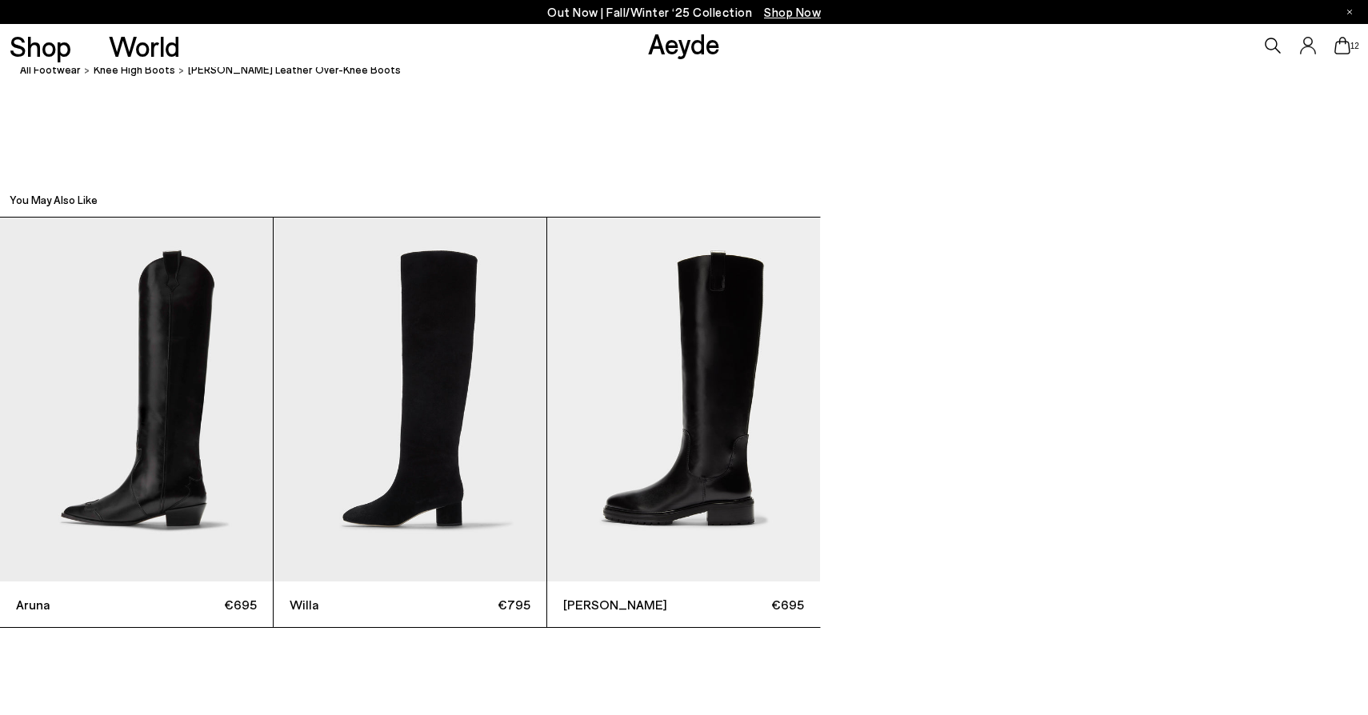
scroll to position [4370, 0]
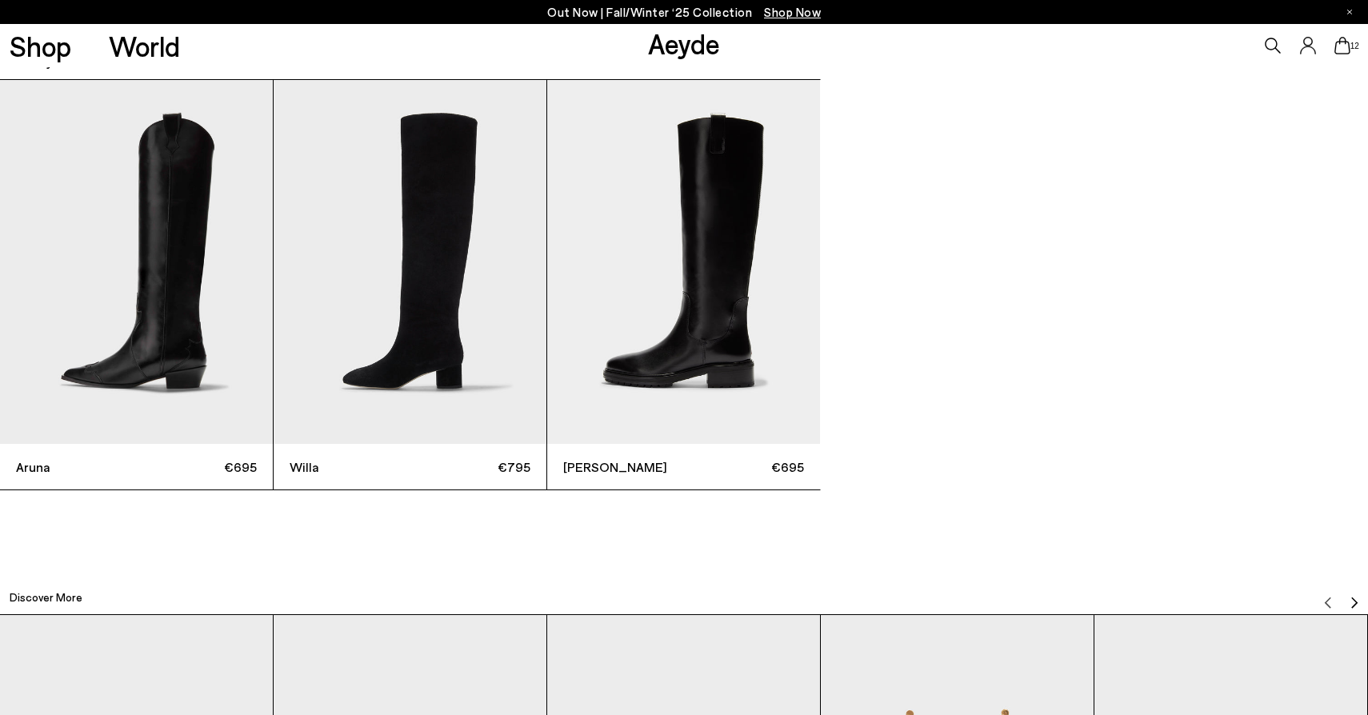
click at [774, 296] on img "3 / 3" at bounding box center [683, 262] width 273 height 364
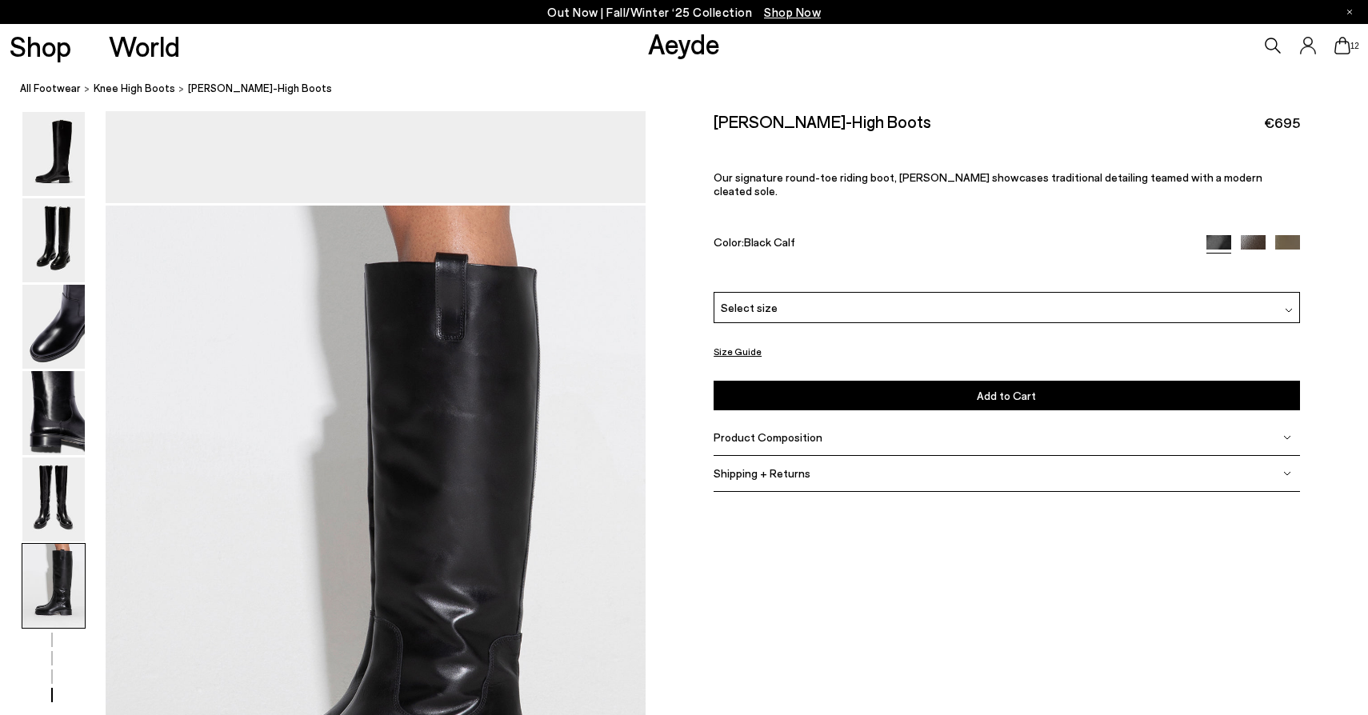
scroll to position [3404, 0]
click at [763, 430] on span "Product Composition" at bounding box center [768, 437] width 109 height 14
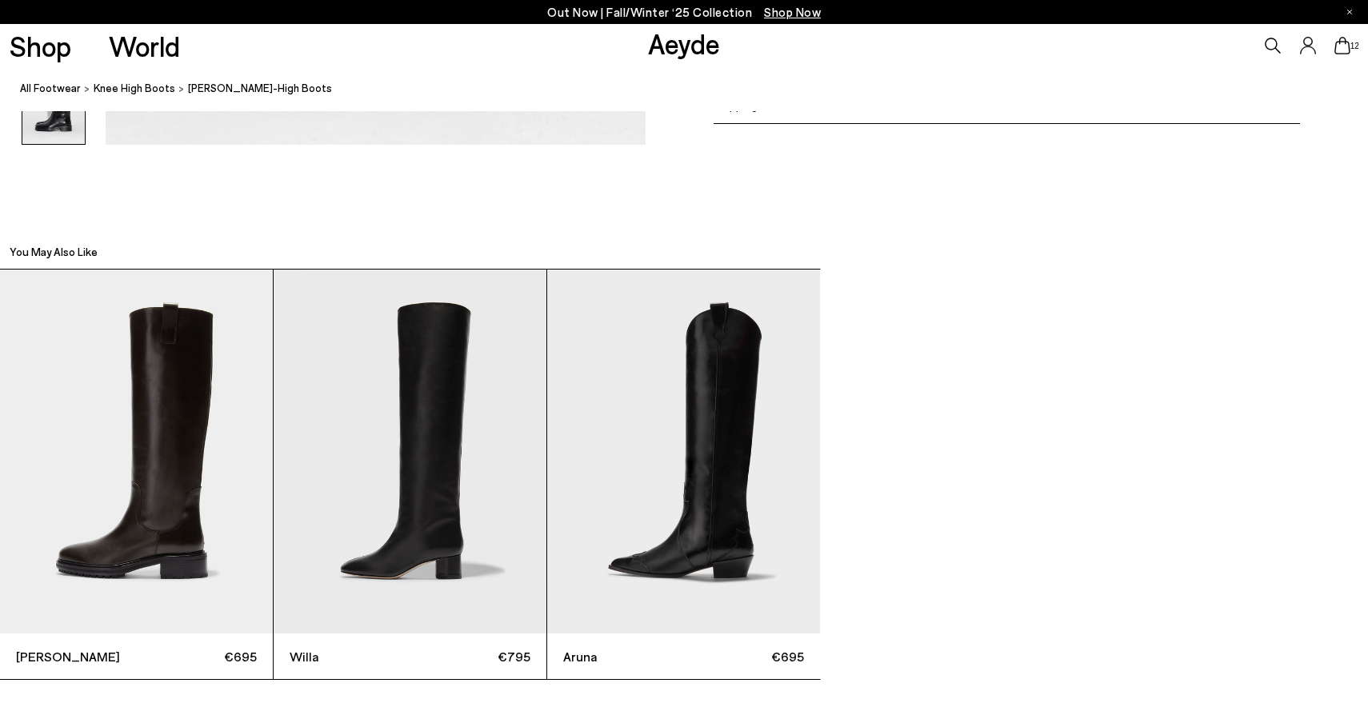
scroll to position [4076, 0]
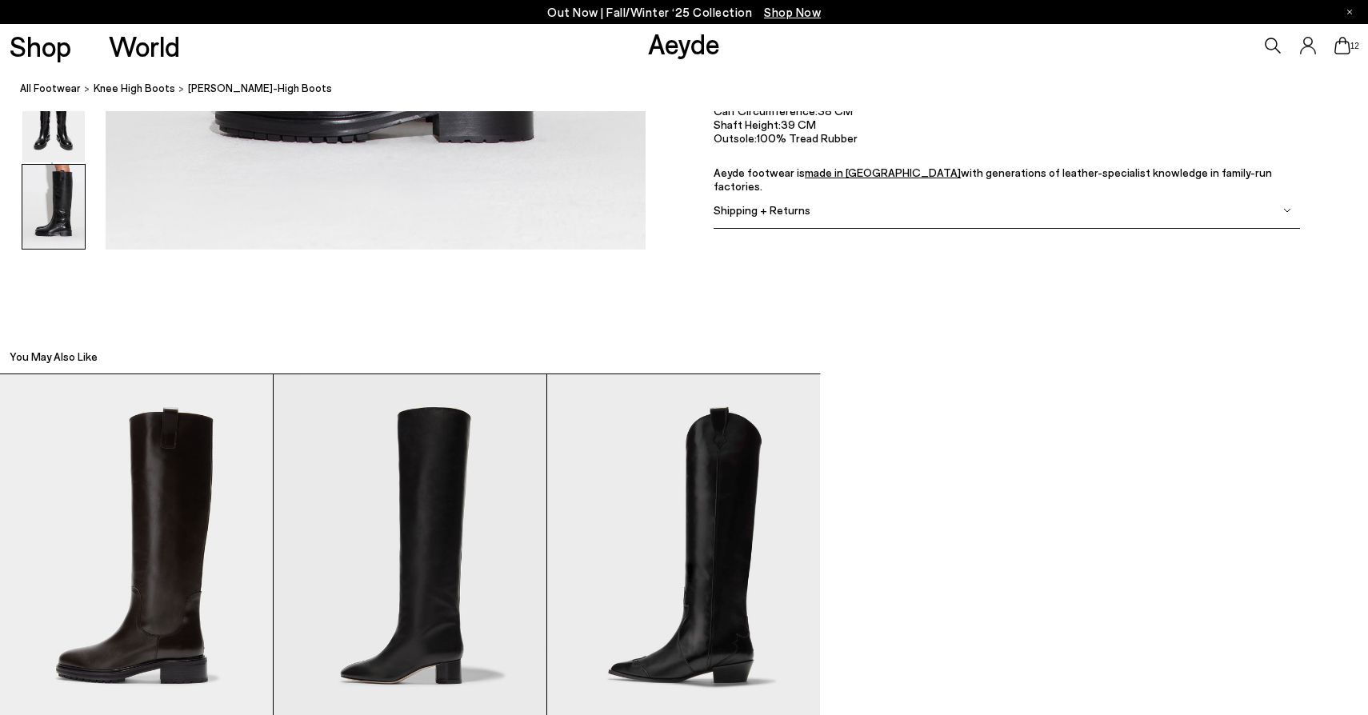
click at [722, 500] on img "3 / 3" at bounding box center [683, 556] width 273 height 364
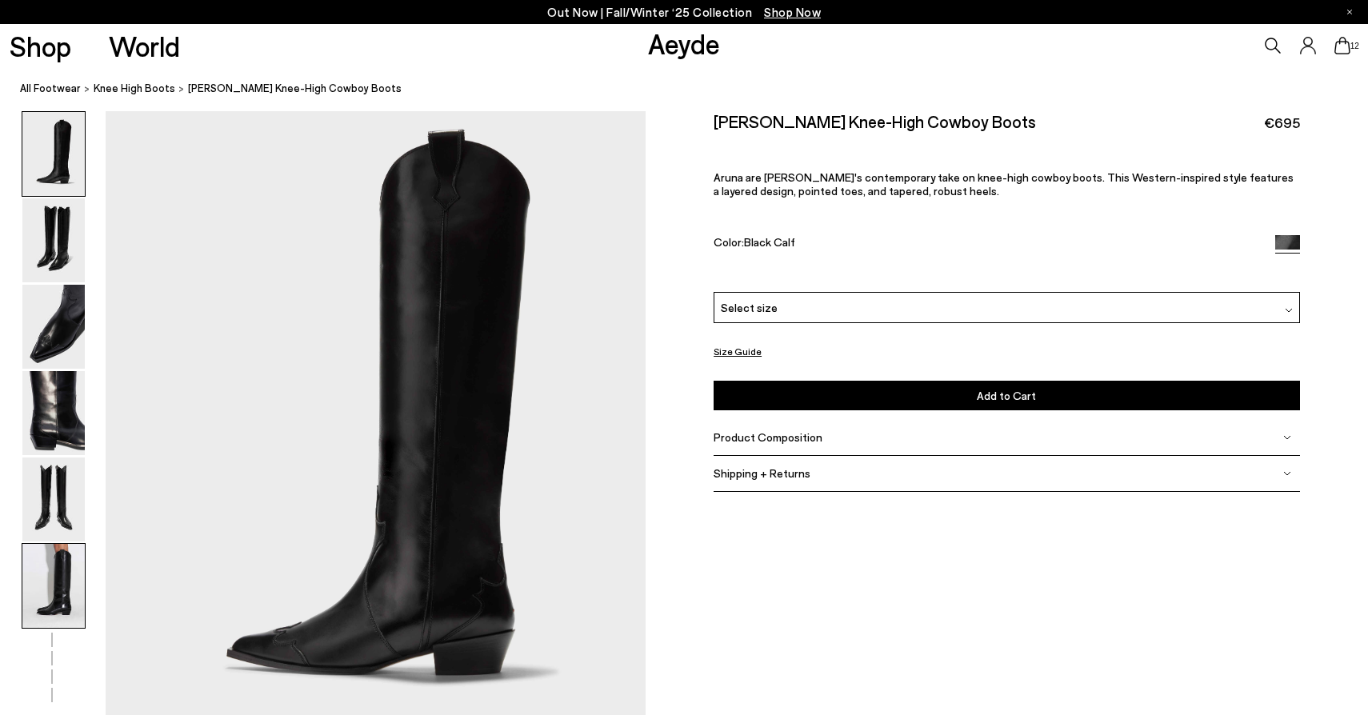
click at [52, 598] on img at bounding box center [53, 586] width 62 height 84
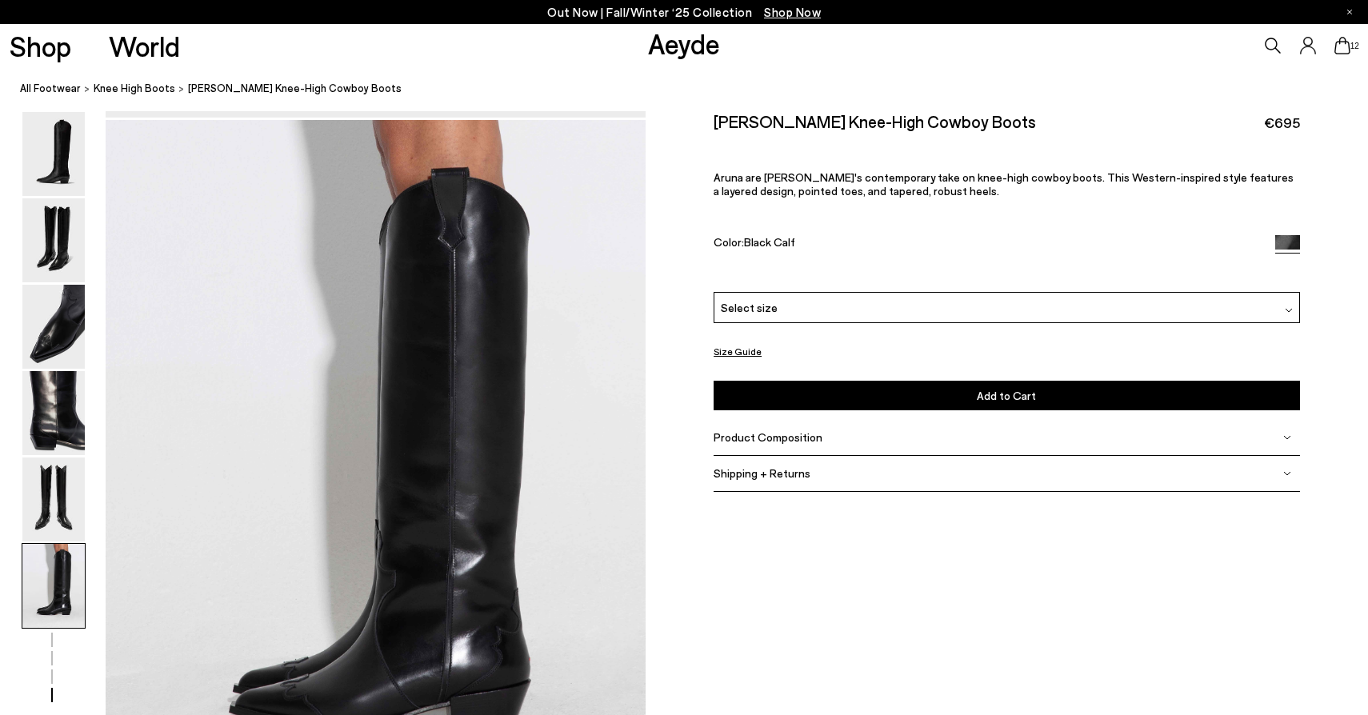
scroll to position [3480, 0]
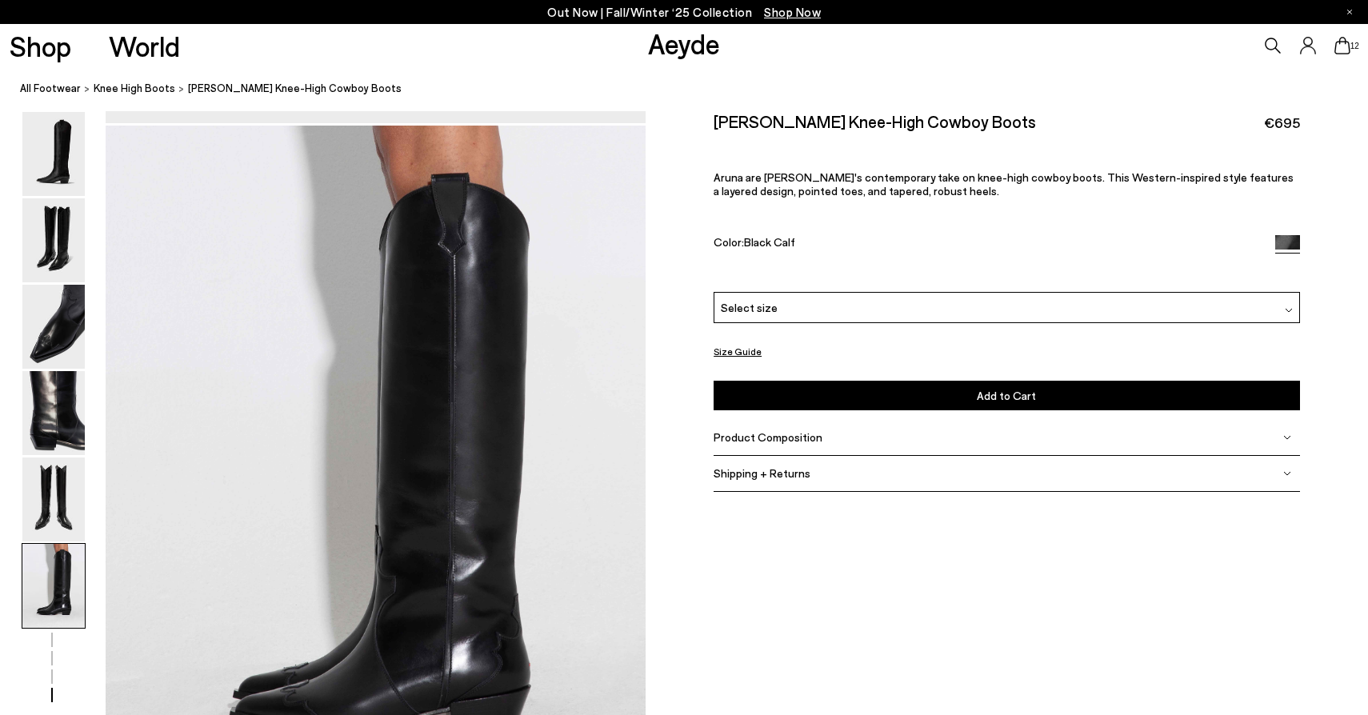
click at [753, 438] on span "Product Composition" at bounding box center [768, 437] width 109 height 14
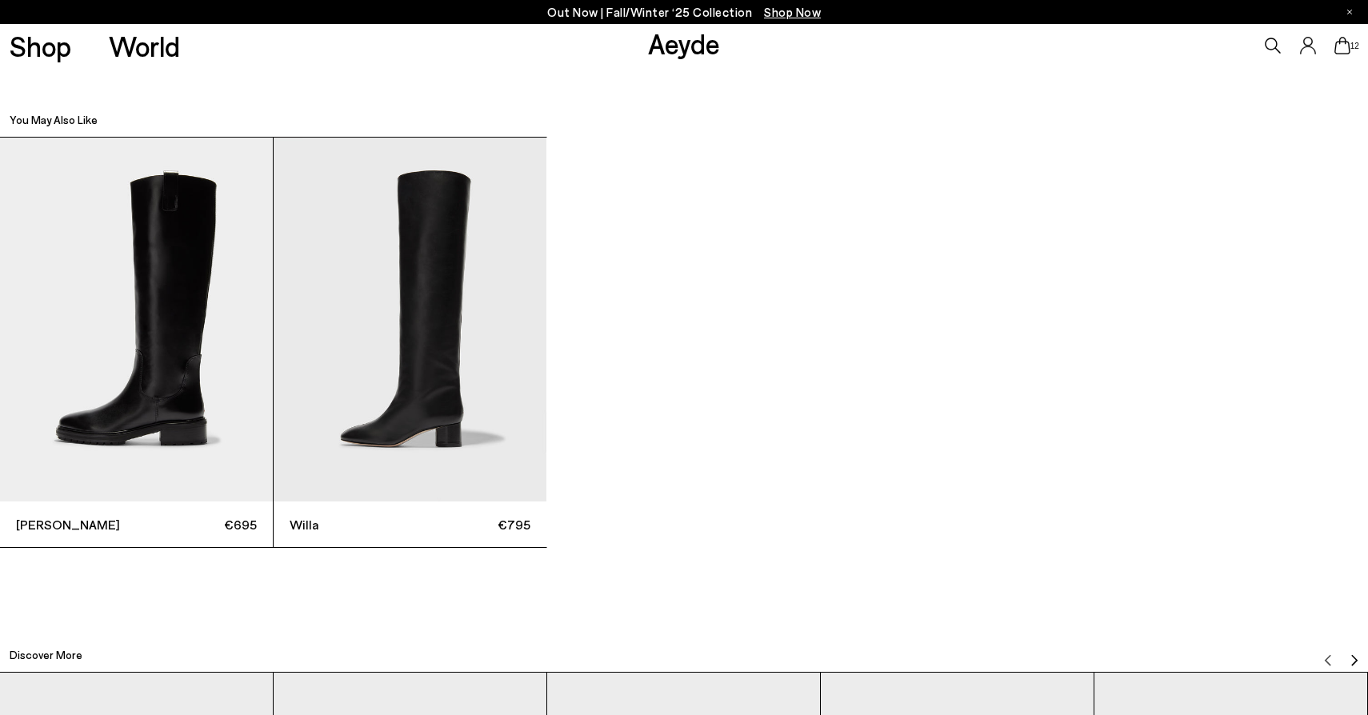
scroll to position [4392, 0]
